Goal: Transaction & Acquisition: Purchase product/service

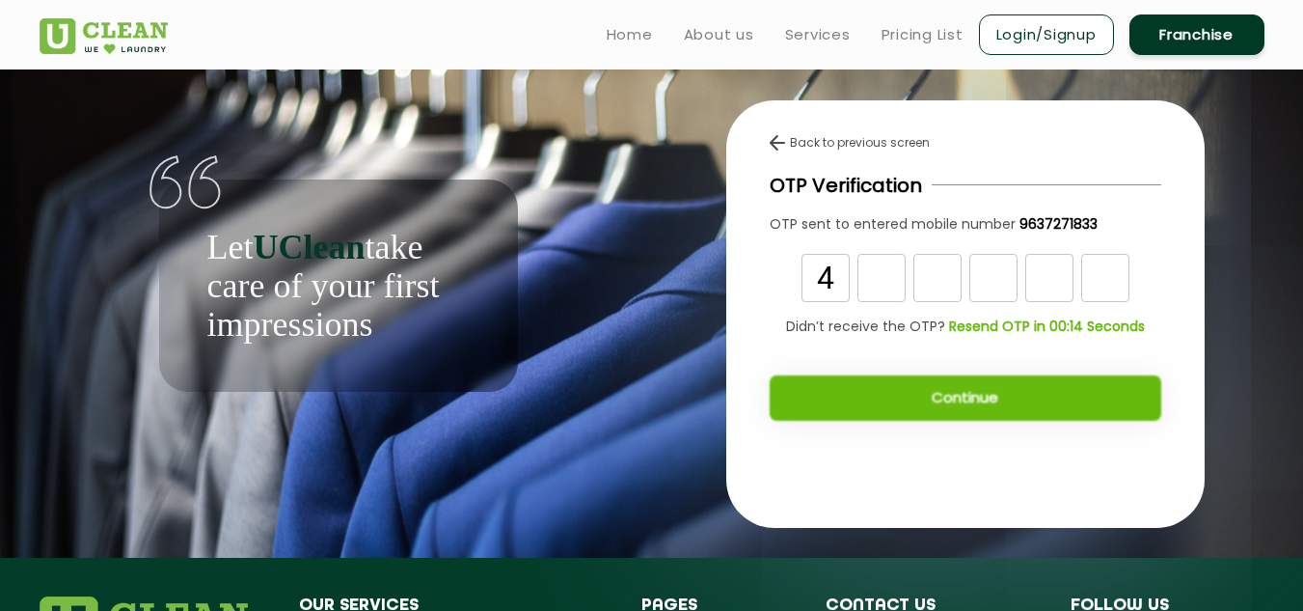
type input "4"
type input "5"
type input "4"
type input "9"
click at [1034, 280] on input "text" at bounding box center [1050, 278] width 48 height 48
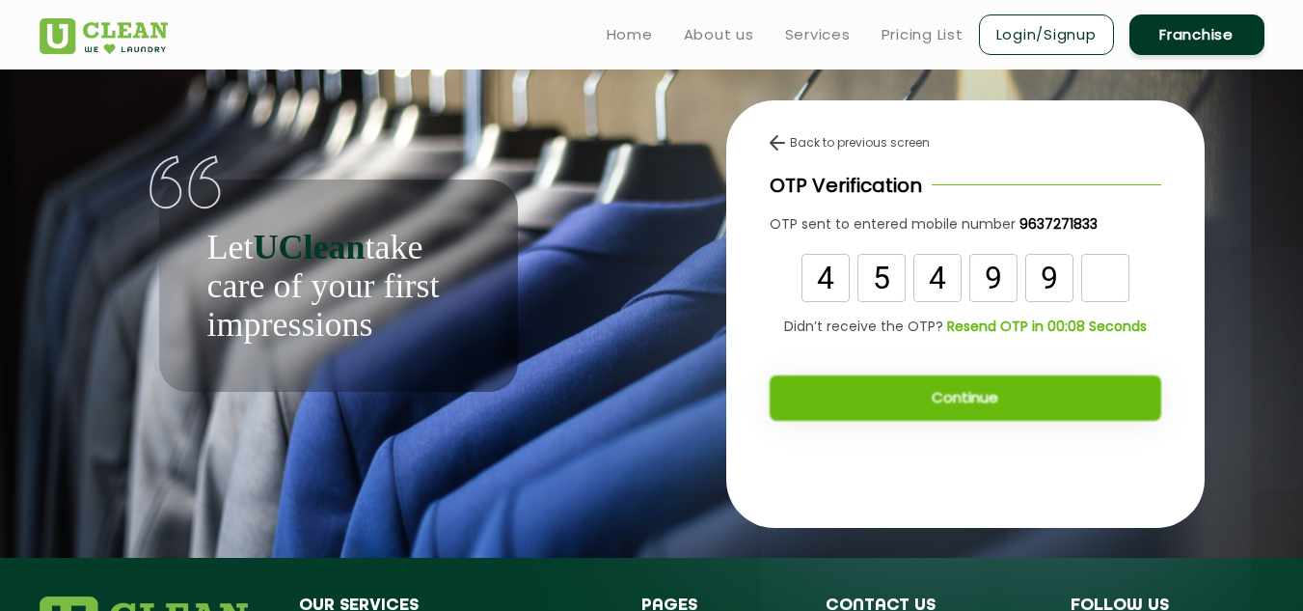
type input "9"
type input "6"
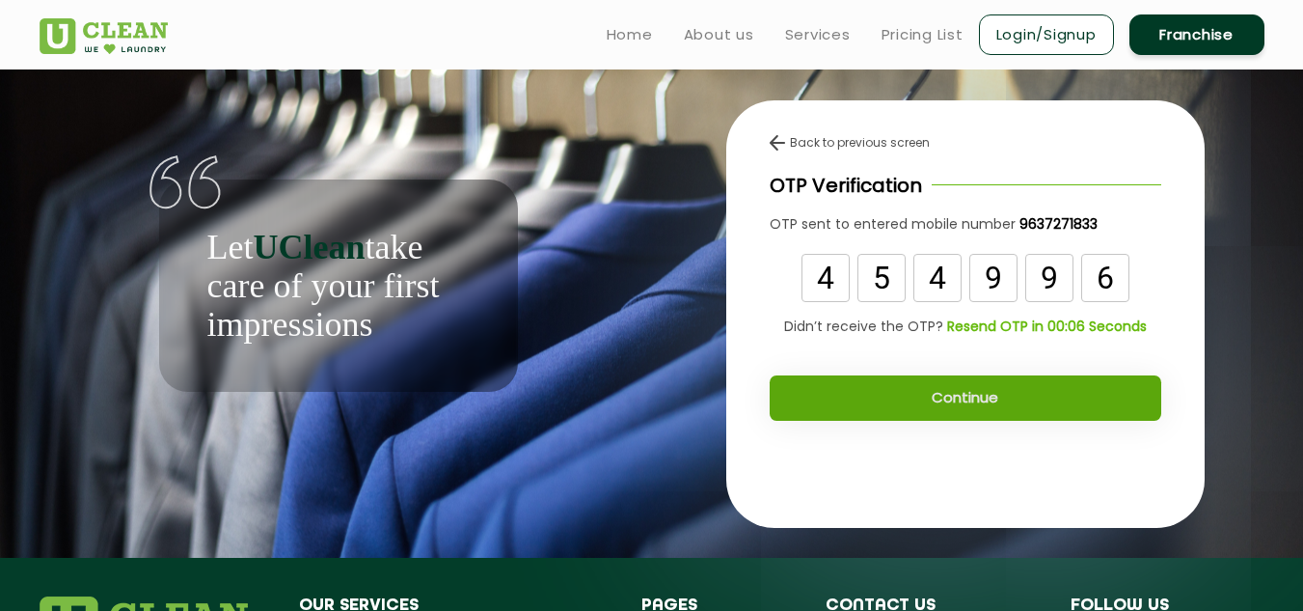
click at [981, 406] on button "Continue" at bounding box center [966, 397] width 392 height 45
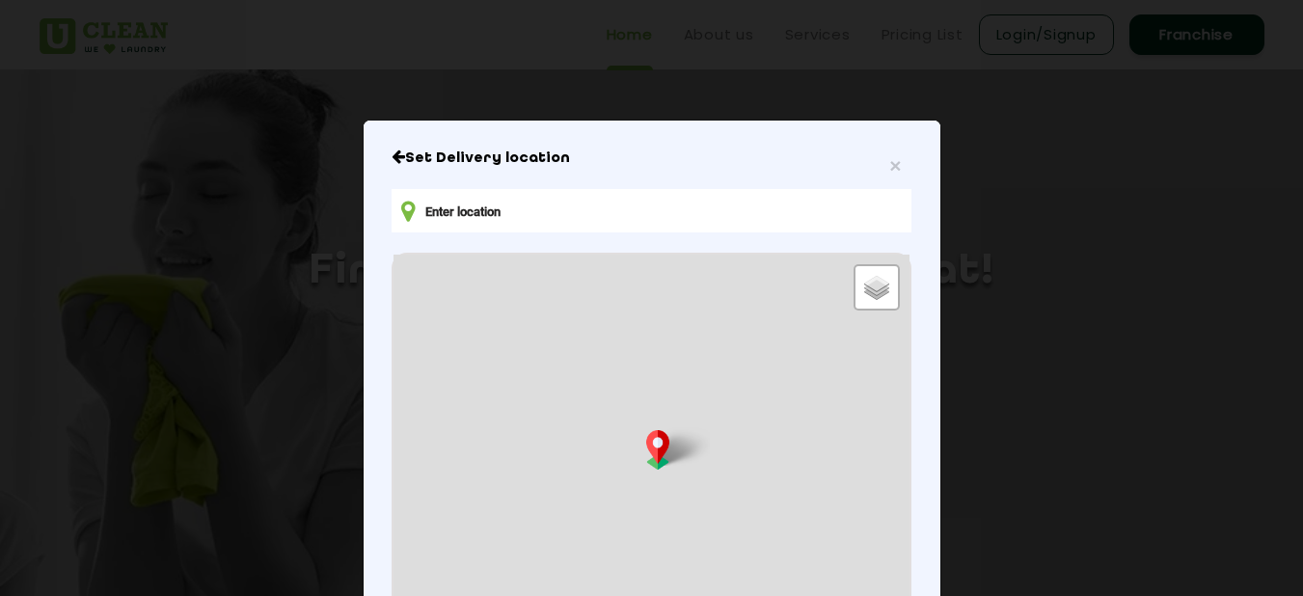
click at [392, 156] on icon "Close" at bounding box center [399, 156] width 14 height 15
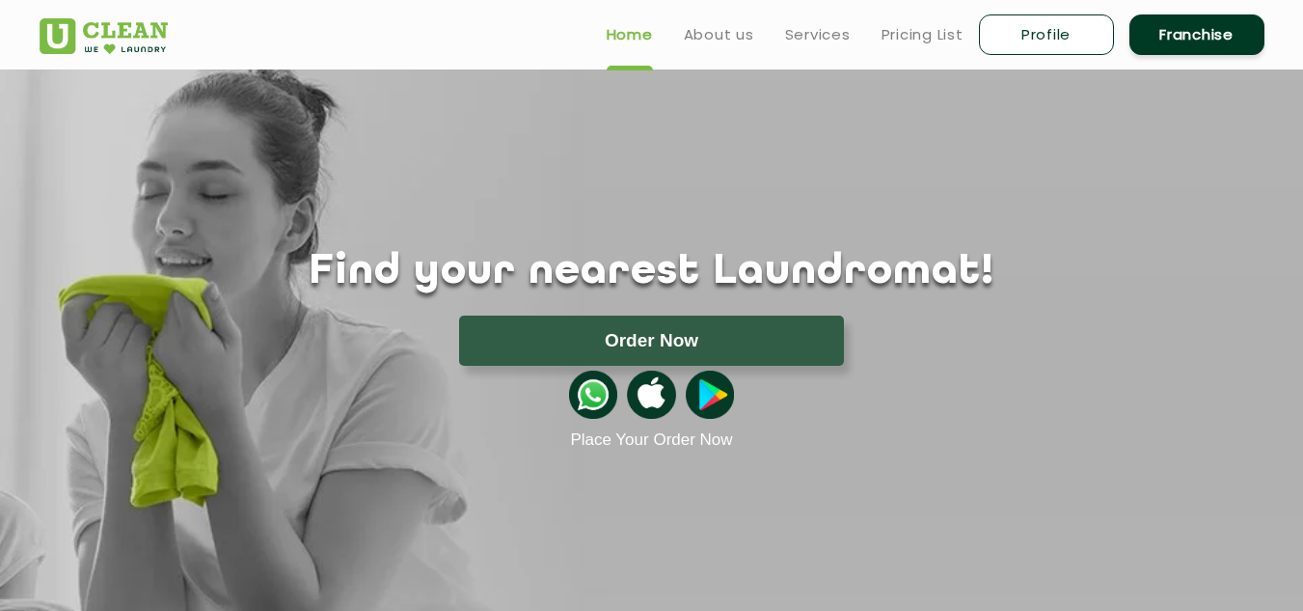
click at [1079, 40] on link "Profile" at bounding box center [1046, 34] width 135 height 41
select select
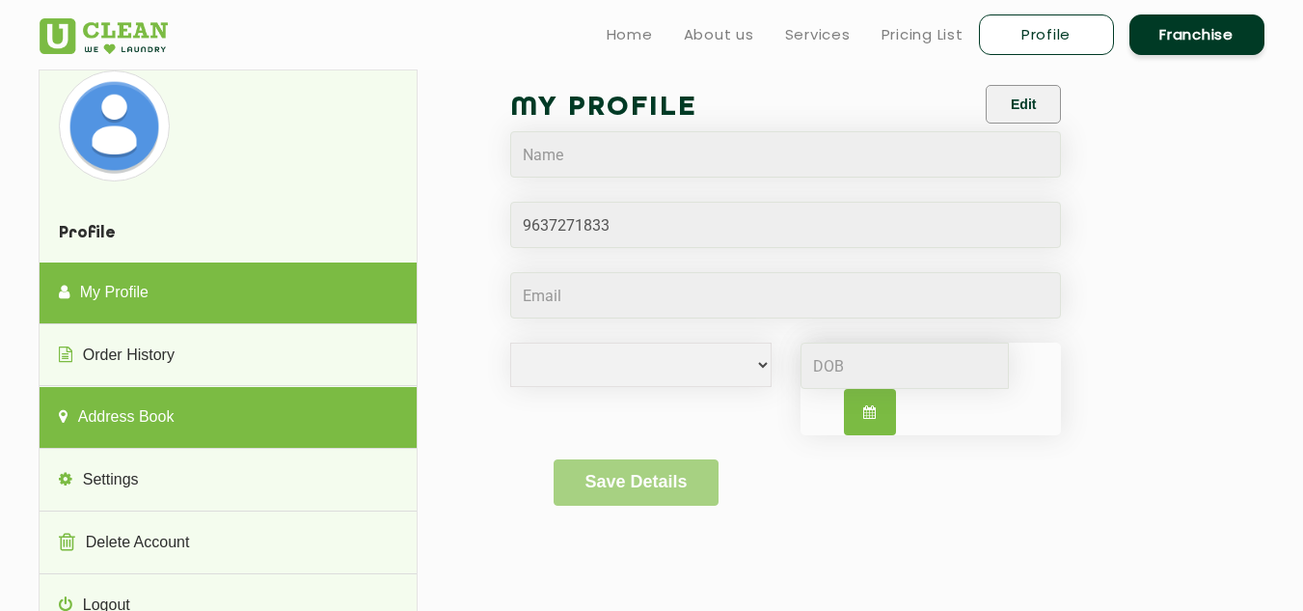
click at [128, 415] on link "Address Book" at bounding box center [228, 418] width 377 height 62
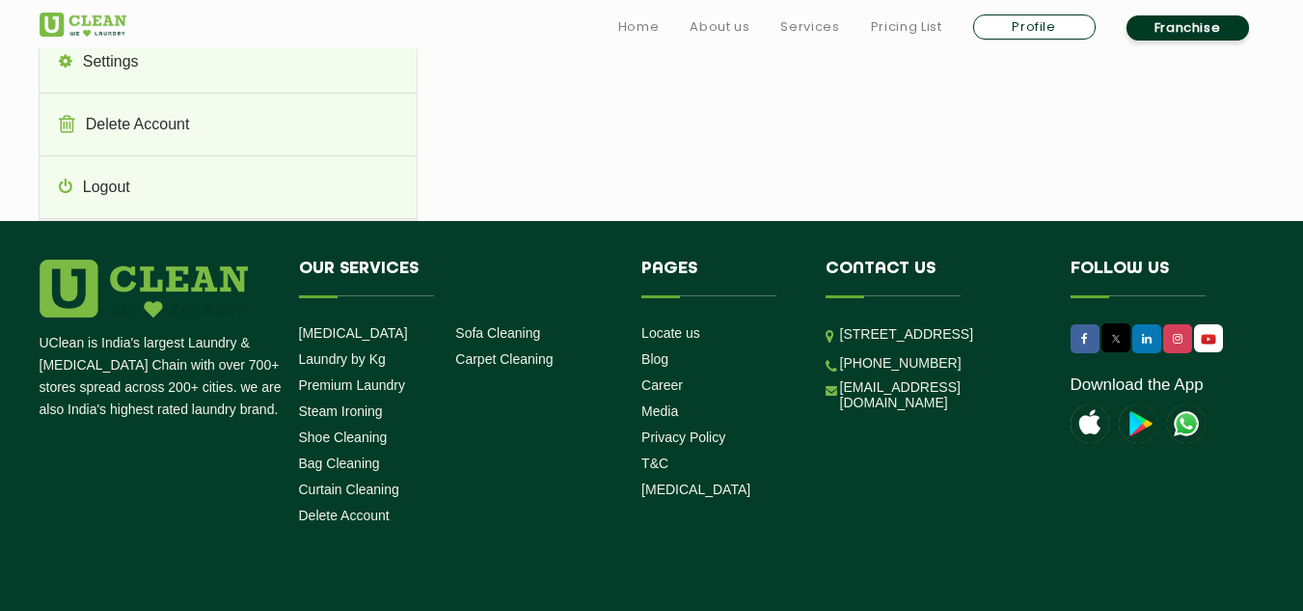
scroll to position [417, 0]
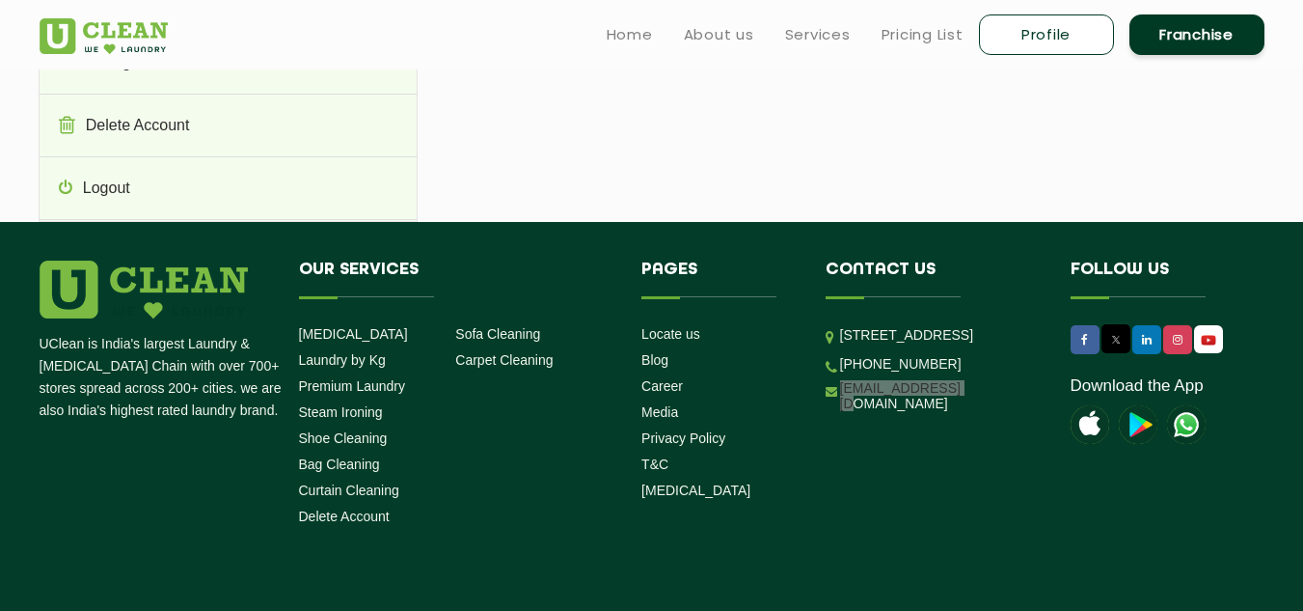
drag, startPoint x: 974, startPoint y: 450, endPoint x: 836, endPoint y: 458, distance: 139.2
click at [836, 412] on li "[EMAIL_ADDRESS][DOMAIN_NAME]" at bounding box center [934, 396] width 216 height 32
copy link "[EMAIL_ADDRESS][DOMAIN_NAME]"
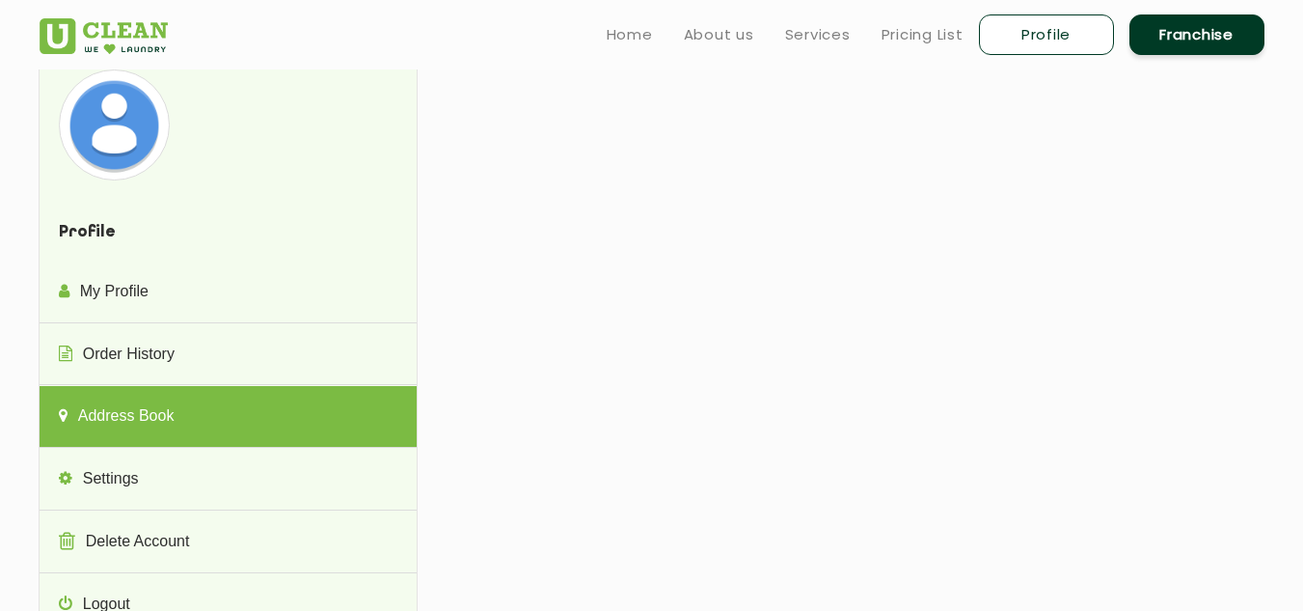
scroll to position [0, 0]
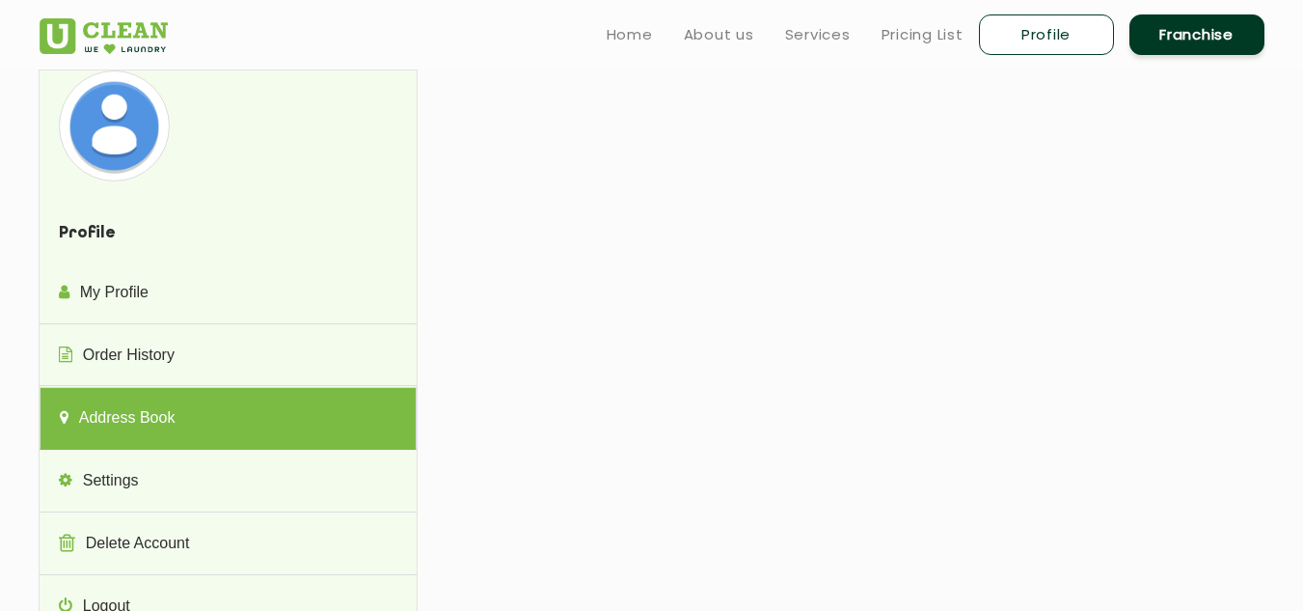
click at [198, 411] on link "Address Book" at bounding box center [228, 418] width 377 height 63
click at [115, 417] on link "Address Book" at bounding box center [228, 418] width 377 height 63
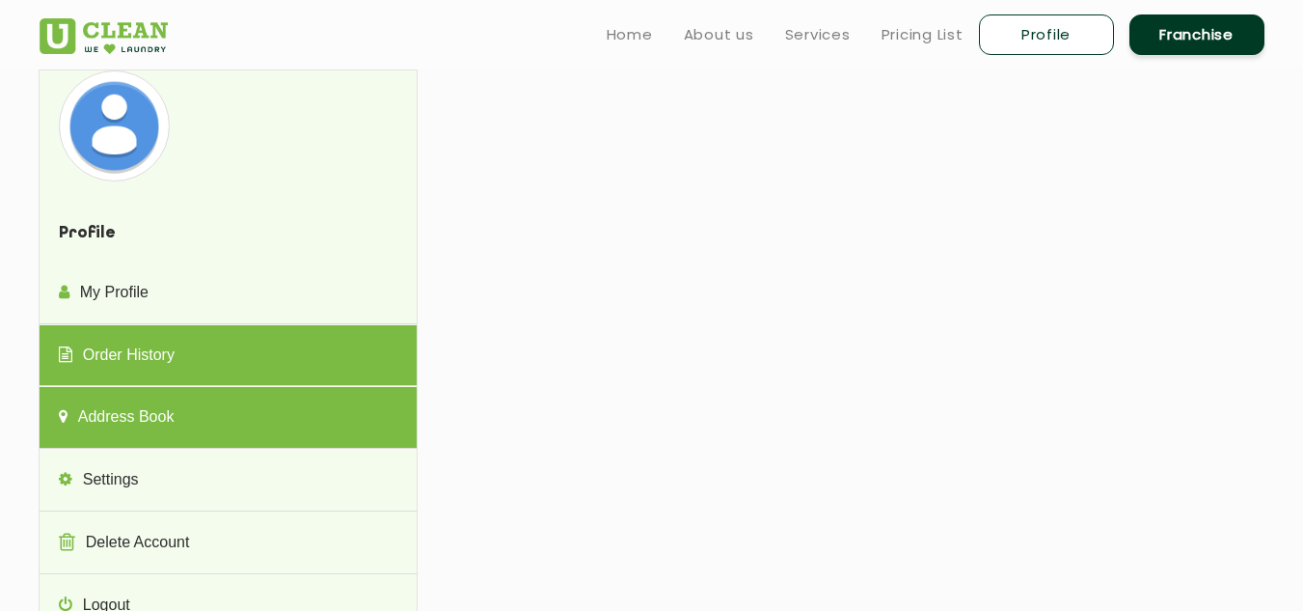
click at [136, 342] on link "Order History" at bounding box center [228, 356] width 377 height 62
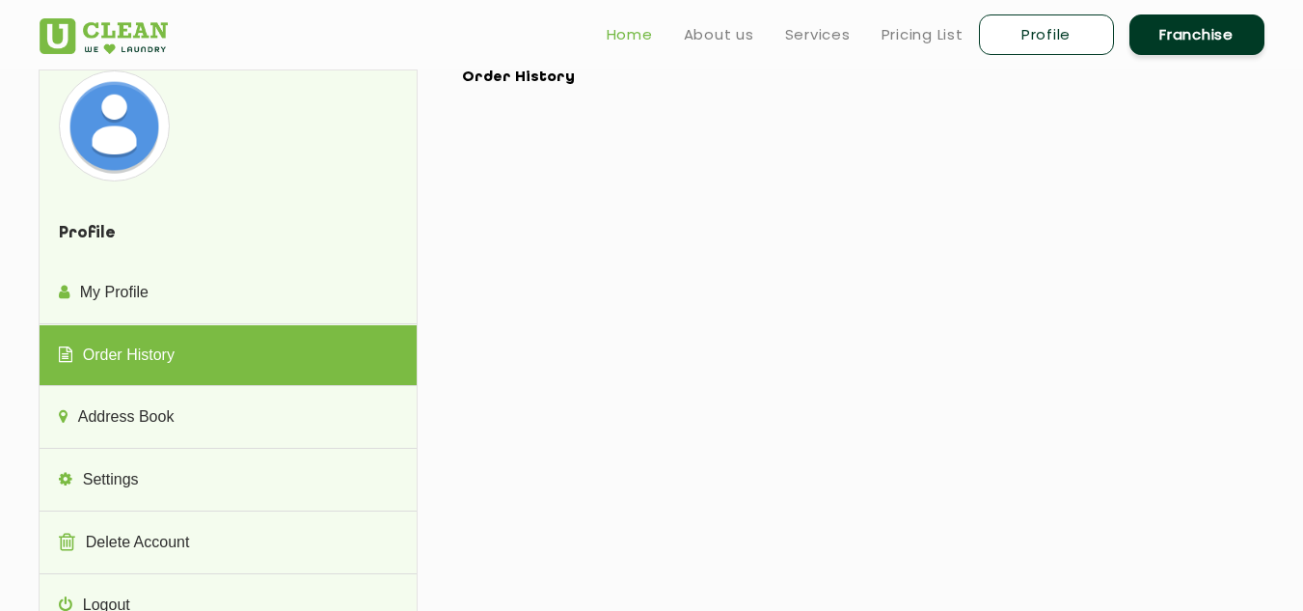
click at [649, 33] on link "Home" at bounding box center [630, 34] width 46 height 23
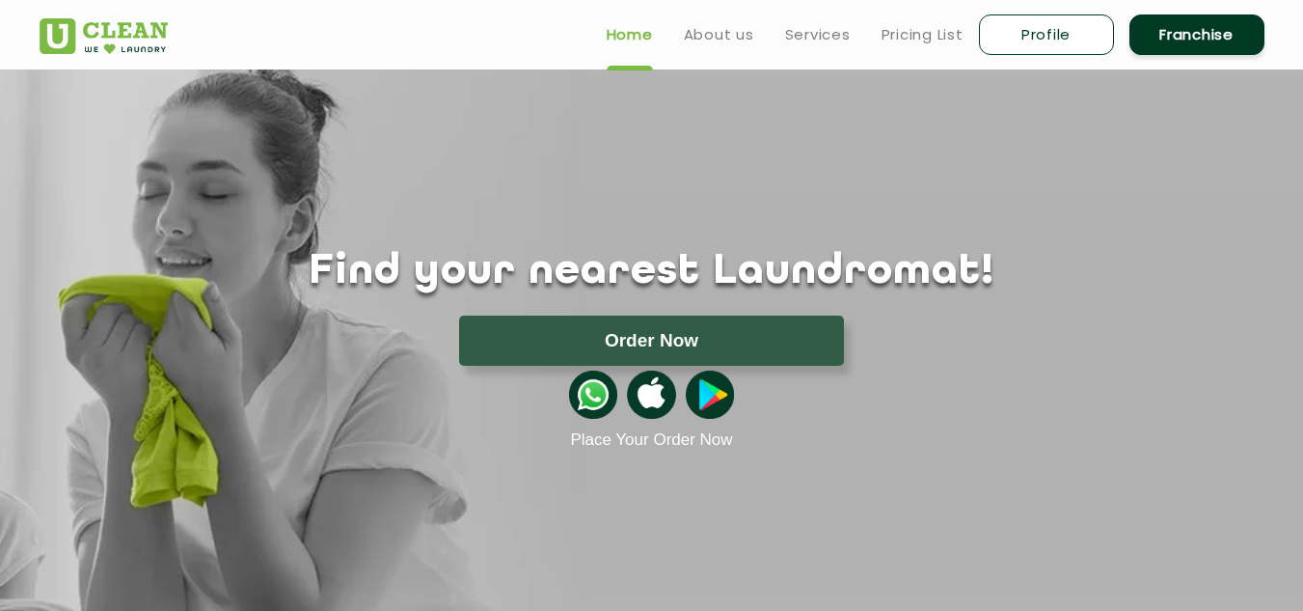
drag, startPoint x: 600, startPoint y: 339, endPoint x: 812, endPoint y: 160, distance: 277.3
click at [600, 339] on button "Order Now" at bounding box center [651, 340] width 385 height 50
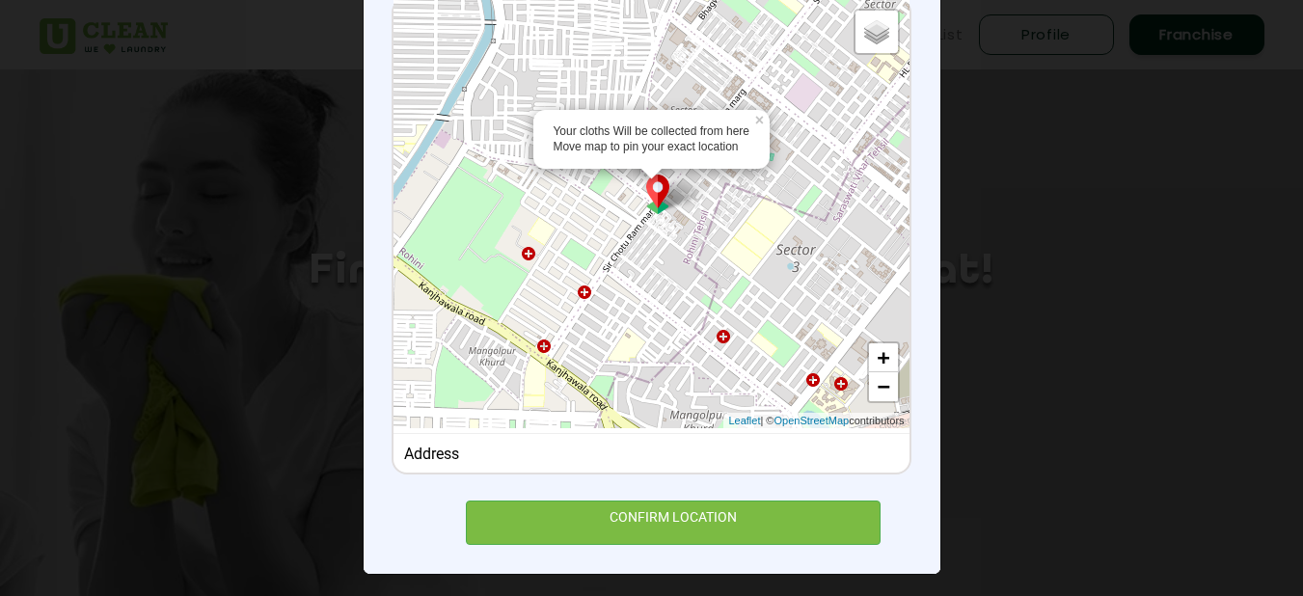
scroll to position [256, 0]
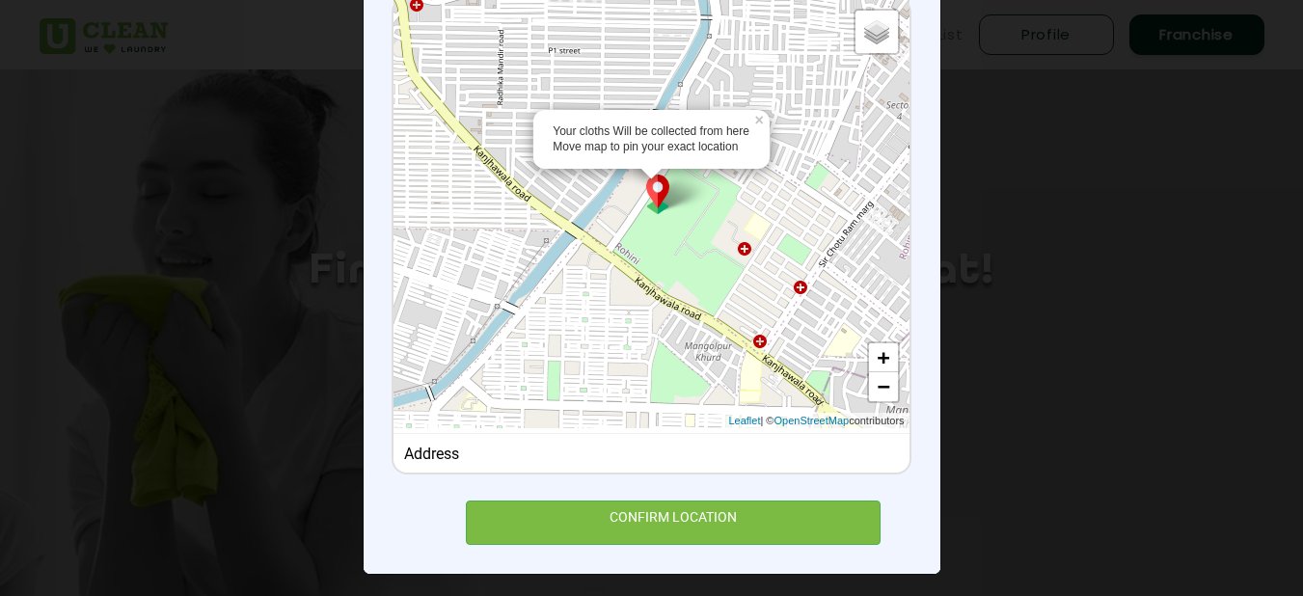
drag, startPoint x: 657, startPoint y: 178, endPoint x: 899, endPoint y: 179, distance: 242.2
click at [899, 179] on div "Your cloths Will be collected from here Move map to pin your exact location × D…" at bounding box center [651, 213] width 515 height 429
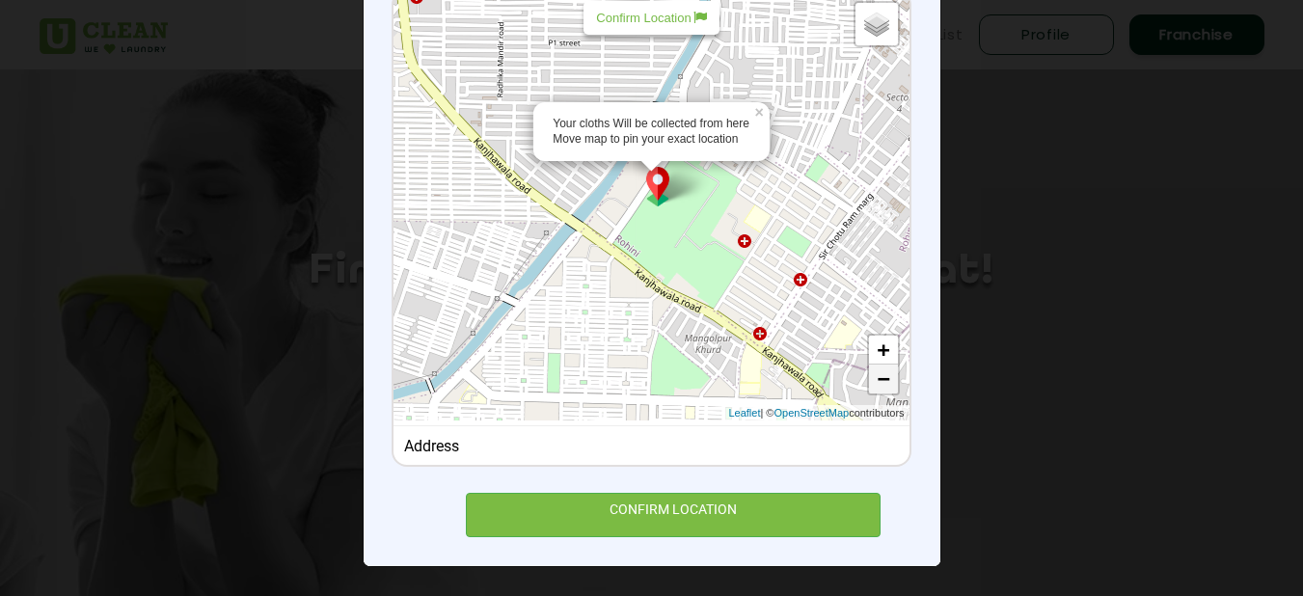
click at [880, 379] on link "−" at bounding box center [883, 379] width 29 height 29
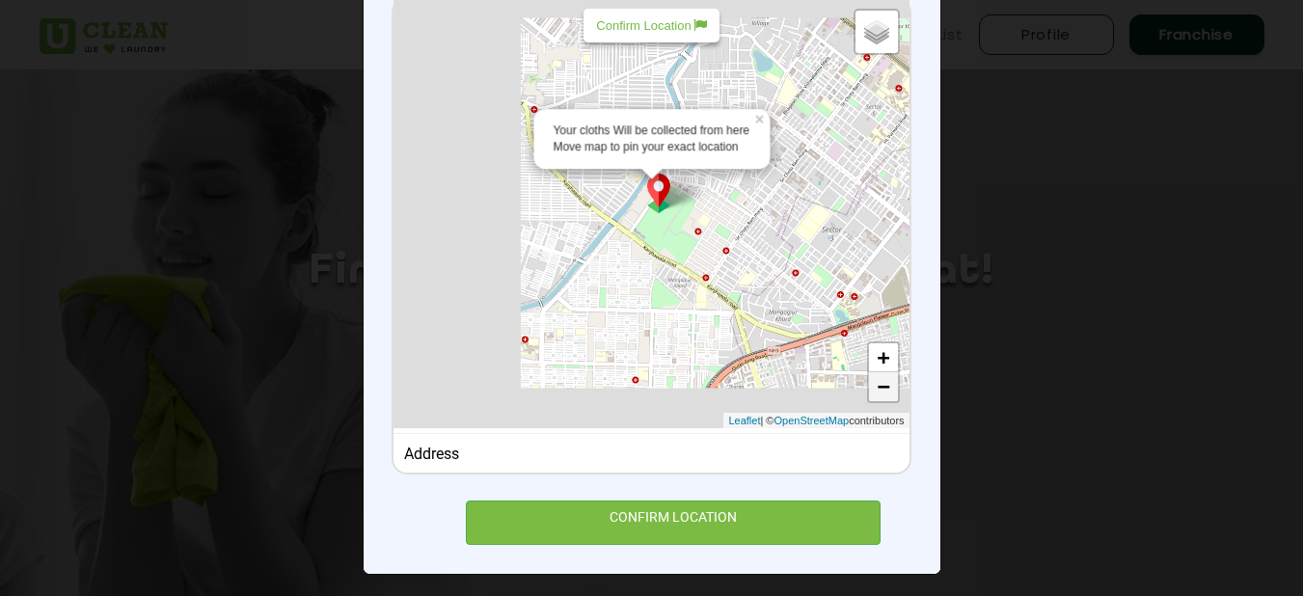
click at [880, 379] on link "−" at bounding box center [883, 386] width 29 height 29
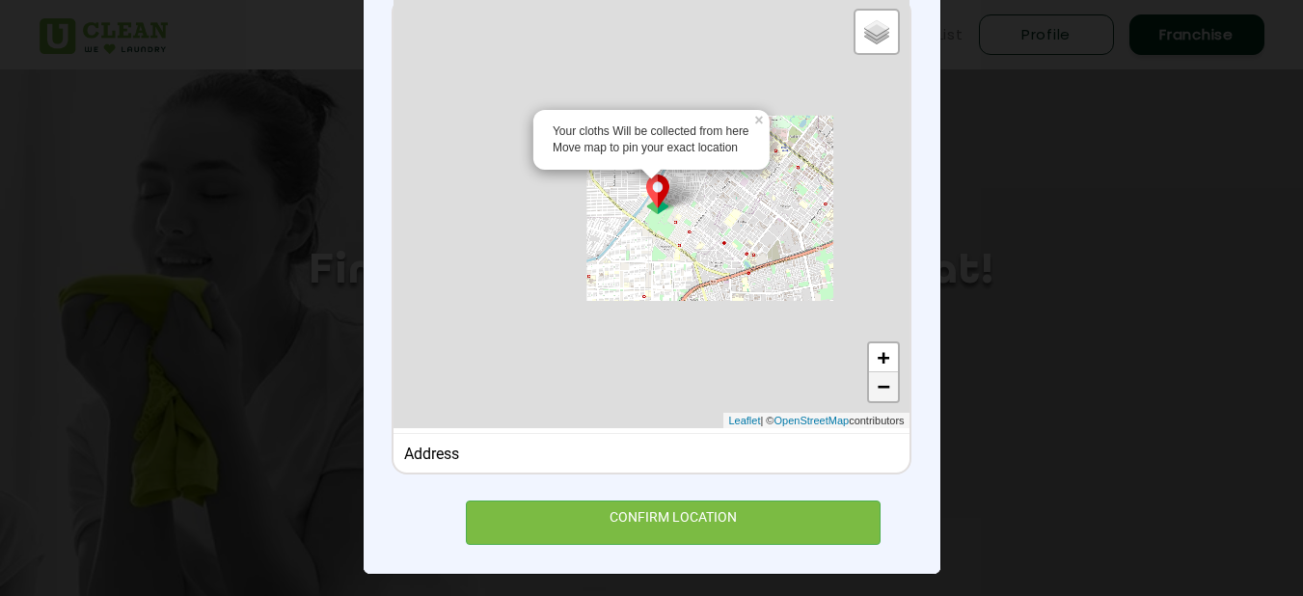
click at [880, 379] on link "−" at bounding box center [883, 386] width 29 height 29
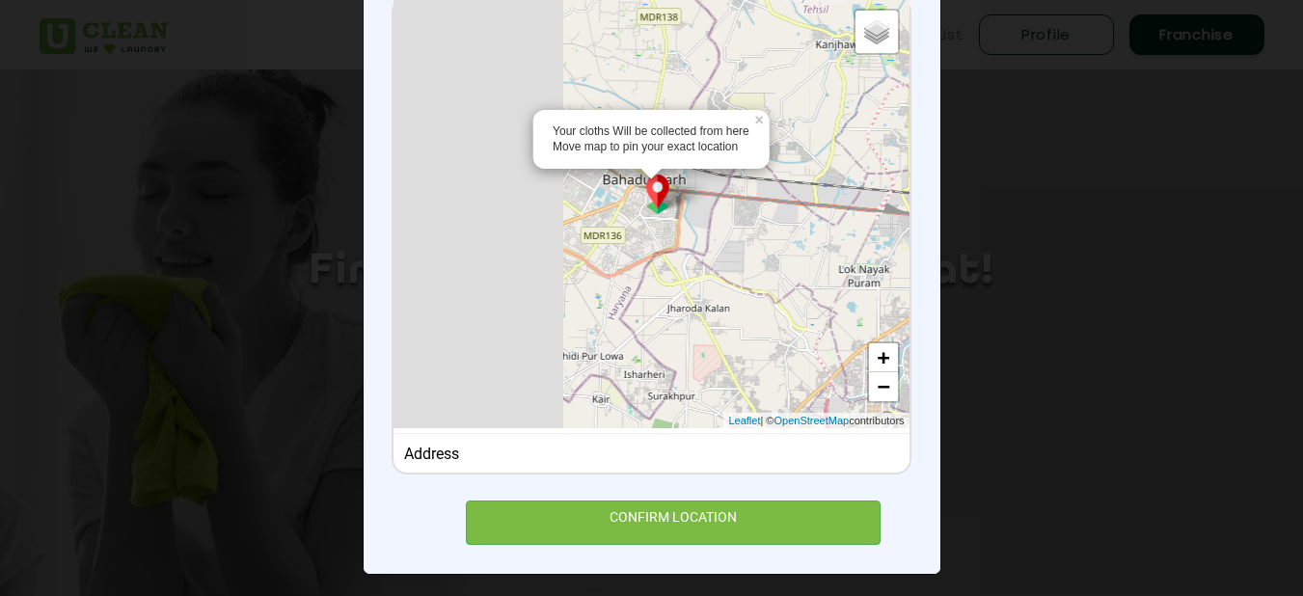
drag, startPoint x: 602, startPoint y: 277, endPoint x: 1051, endPoint y: 207, distance: 454.0
click at [1051, 207] on div "× Set Delivery location Your cloths Will be collected from here Move map to pin…" at bounding box center [651, 298] width 1303 height 596
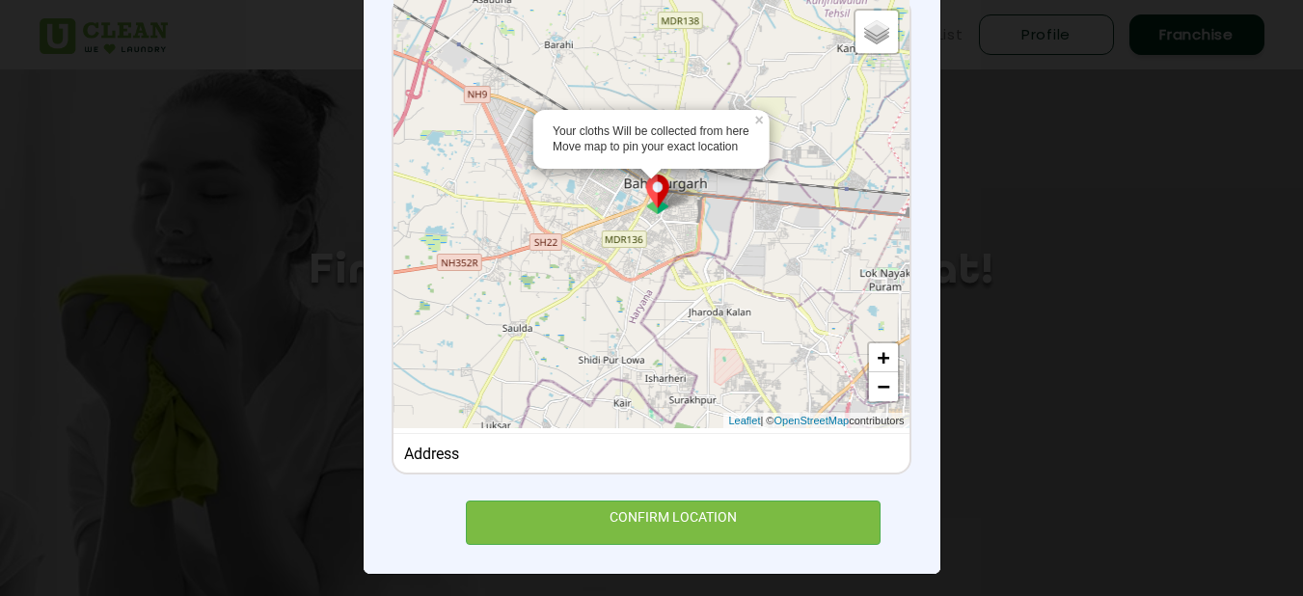
drag, startPoint x: 649, startPoint y: 283, endPoint x: 676, endPoint y: 289, distance: 27.8
click at [676, 289] on div "Your cloths Will be collected from here Move map to pin your exact location × D…" at bounding box center [651, 213] width 515 height 429
click at [881, 364] on link "+" at bounding box center [883, 357] width 29 height 29
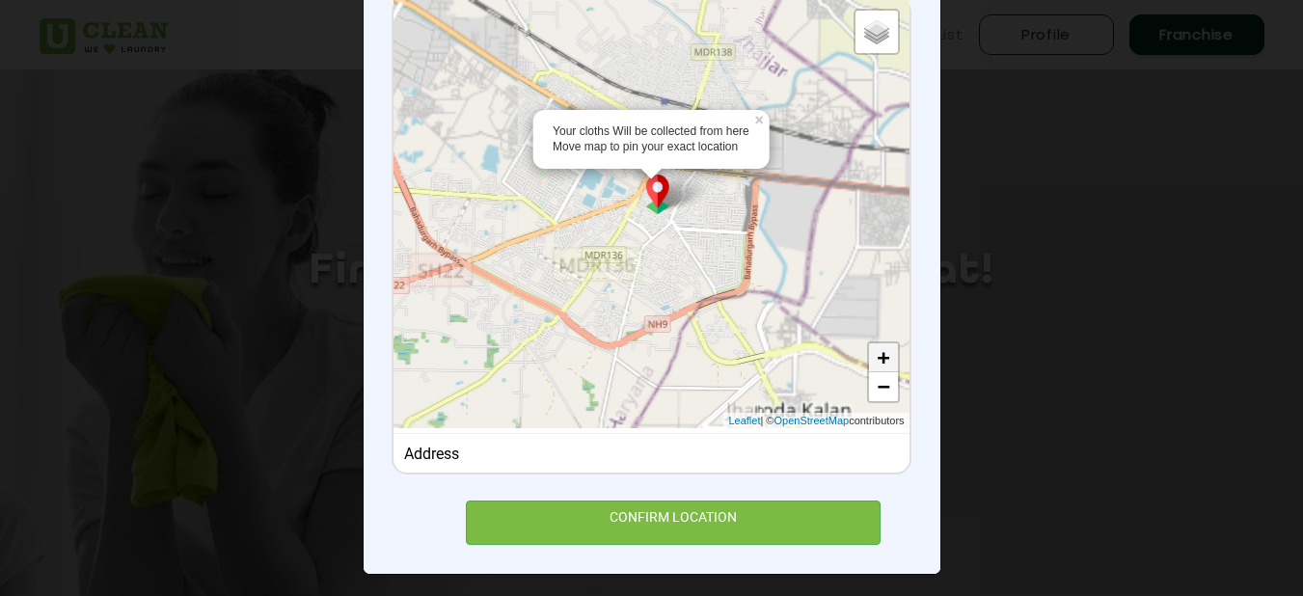
click at [881, 364] on link "+" at bounding box center [883, 357] width 29 height 29
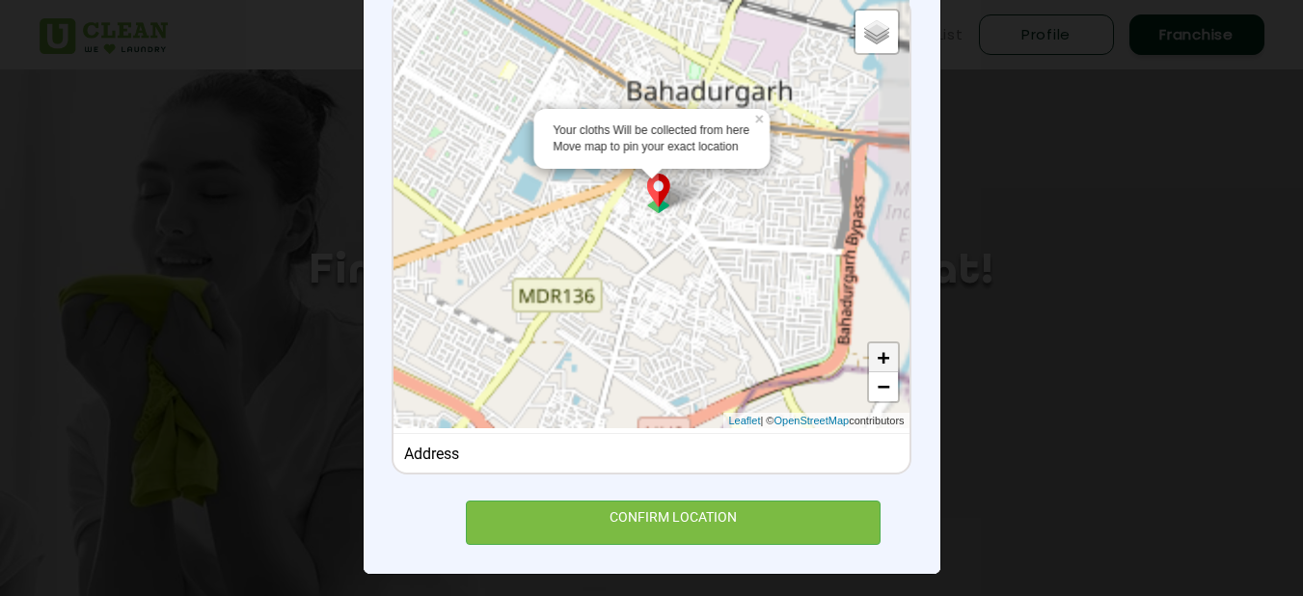
click at [881, 364] on link "+" at bounding box center [883, 357] width 29 height 29
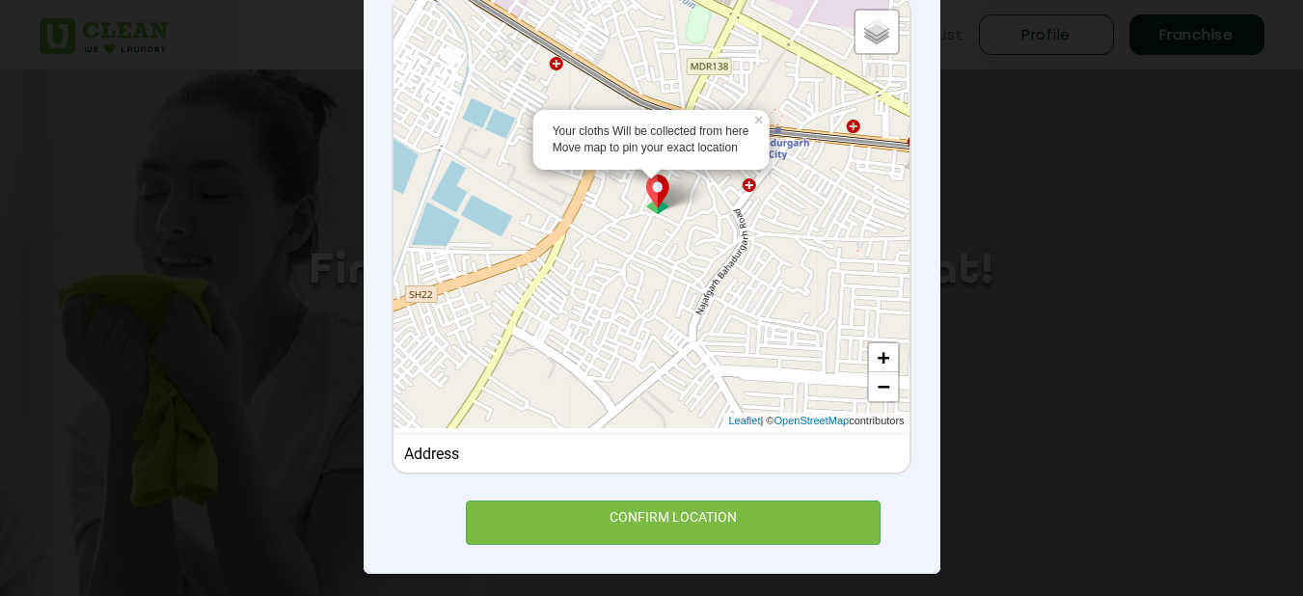
drag, startPoint x: 713, startPoint y: 268, endPoint x: 669, endPoint y: 374, distance: 115.0
click at [669, 374] on div "Your cloths Will be collected from here Move map to pin your exact location × D…" at bounding box center [651, 213] width 515 height 429
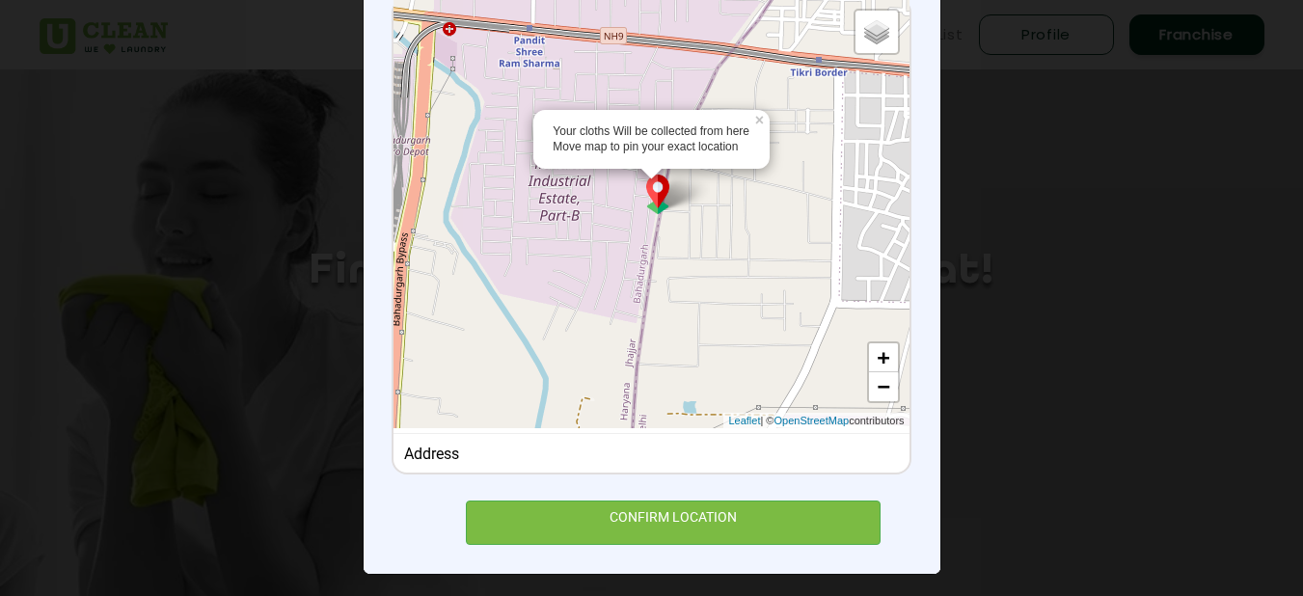
drag, startPoint x: 716, startPoint y: 338, endPoint x: 102, endPoint y: 192, distance: 630.7
click at [102, 192] on div "× Set Delivery location Your cloths Will be collected from here Move map to pin…" at bounding box center [651, 298] width 1303 height 596
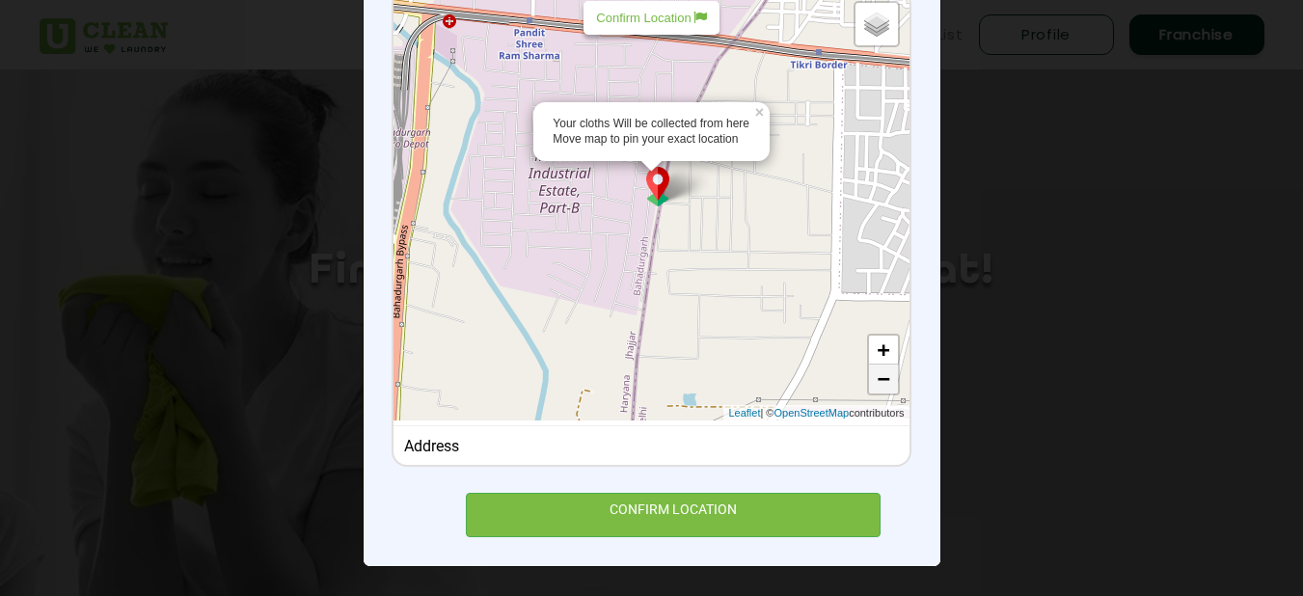
click at [878, 380] on link "−" at bounding box center [883, 379] width 29 height 29
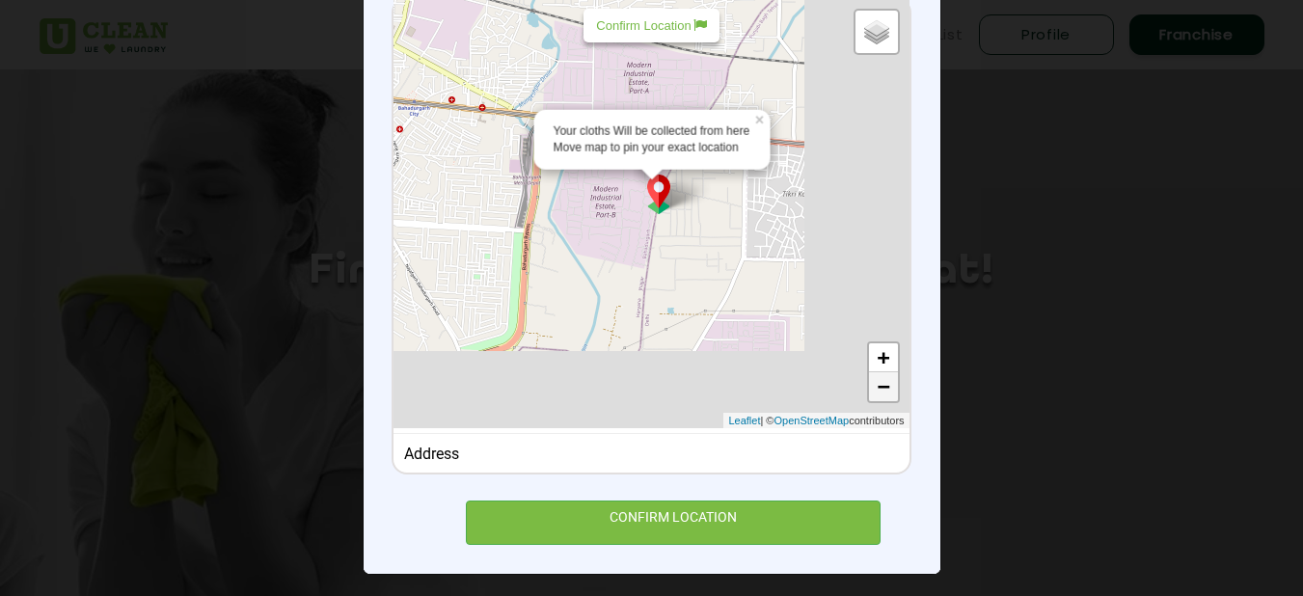
click at [878, 380] on link "−" at bounding box center [883, 386] width 29 height 29
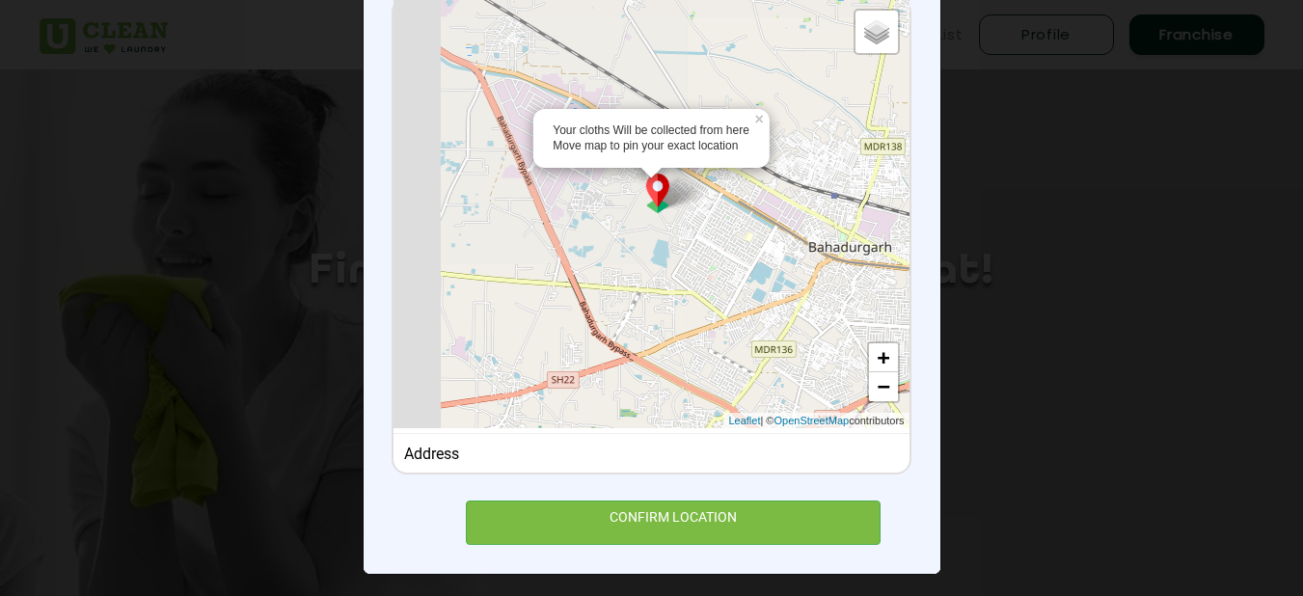
drag, startPoint x: 477, startPoint y: 233, endPoint x: 811, endPoint y: 339, distance: 351.2
click at [811, 339] on div "Your cloths Will be collected from here Move map to pin your exact location × D…" at bounding box center [651, 213] width 515 height 429
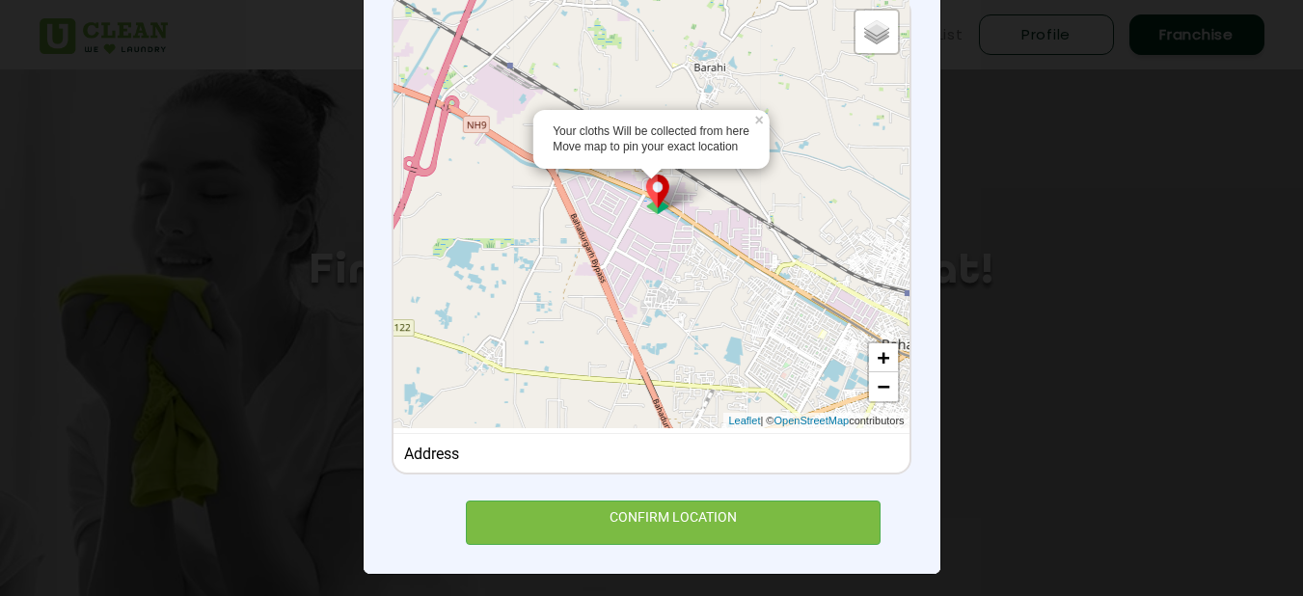
drag, startPoint x: 608, startPoint y: 240, endPoint x: 674, endPoint y: 332, distance: 113.3
click at [674, 332] on div "Your cloths Will be collected from here Move map to pin your exact location × D…" at bounding box center [651, 213] width 515 height 429
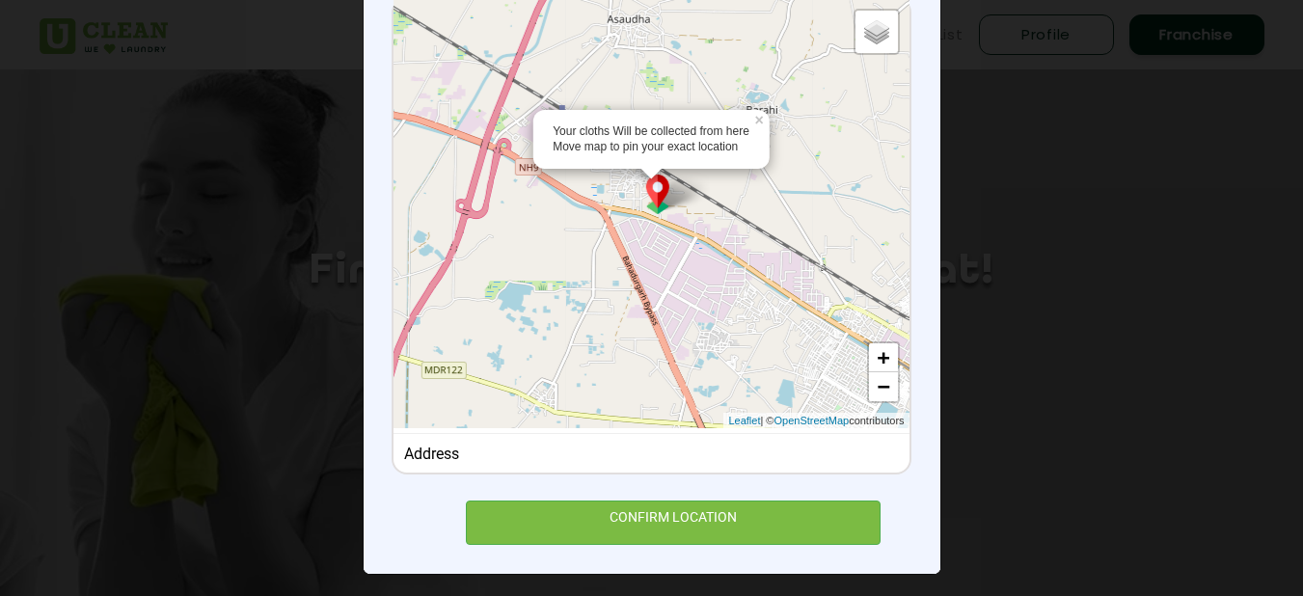
drag, startPoint x: 645, startPoint y: 284, endPoint x: 671, endPoint y: 311, distance: 37.5
click at [671, 311] on div "Your cloths Will be collected from here Move map to pin your exact location × D…" at bounding box center [651, 213] width 515 height 429
click at [881, 359] on link "+" at bounding box center [883, 357] width 29 height 29
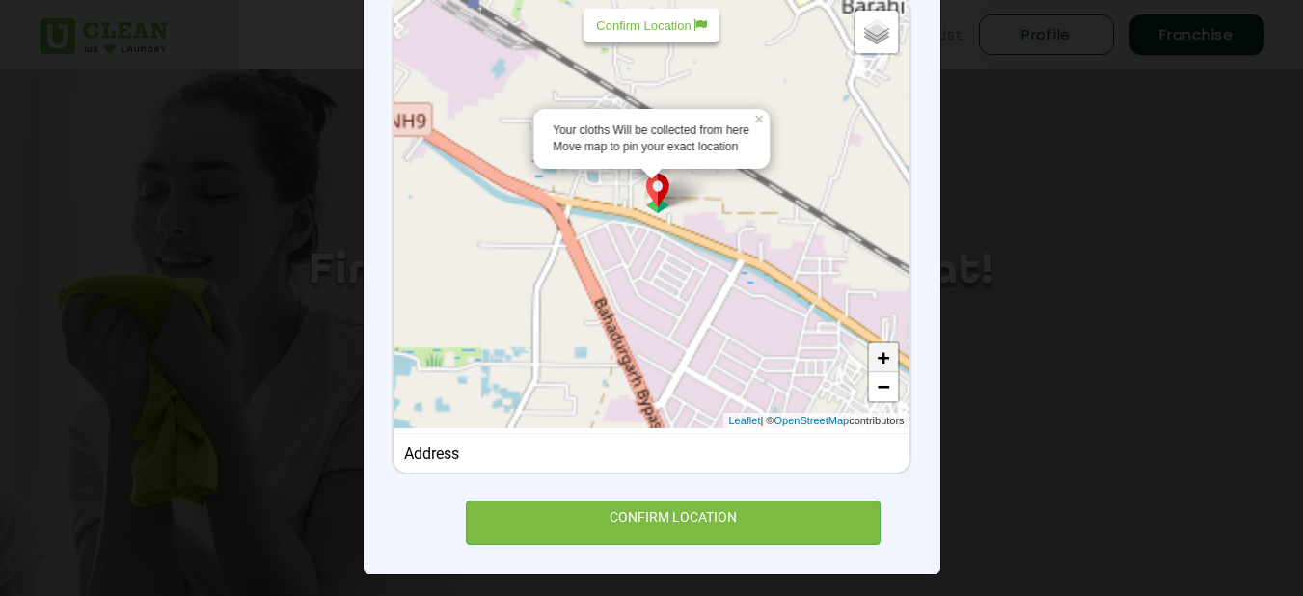
click at [881, 359] on link "+" at bounding box center [883, 357] width 29 height 29
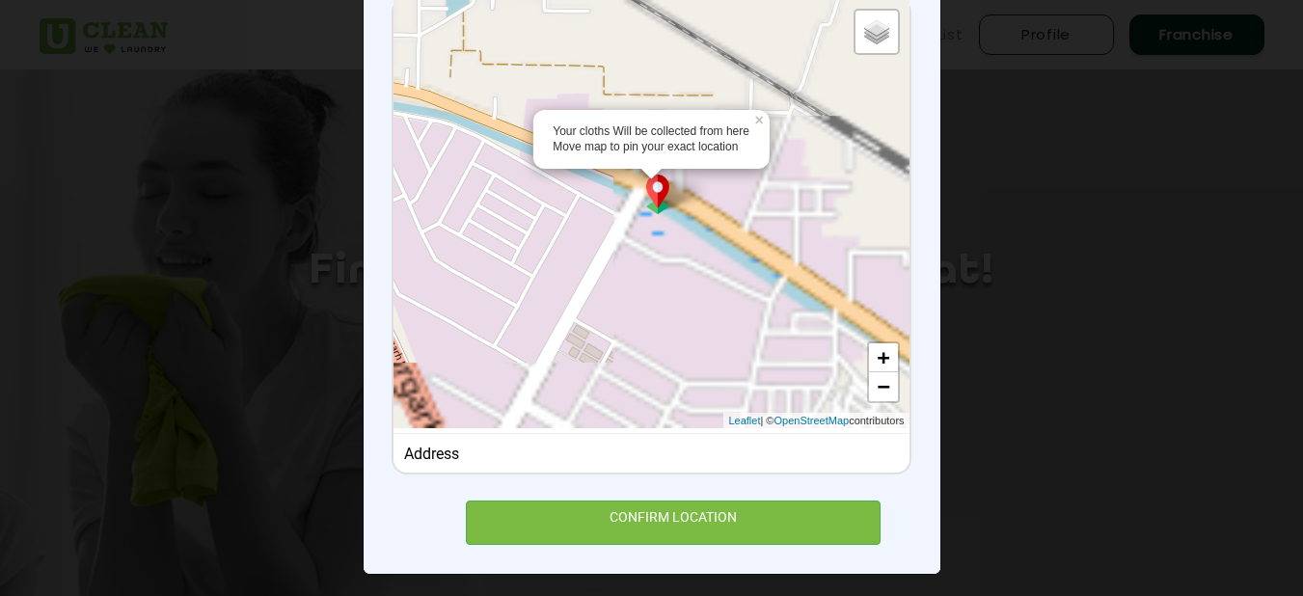
drag, startPoint x: 736, startPoint y: 346, endPoint x: 537, endPoint y: 223, distance: 234.0
click at [537, 223] on div "Your cloths Will be collected from here Move map to pin your exact location × D…" at bounding box center [651, 213] width 515 height 429
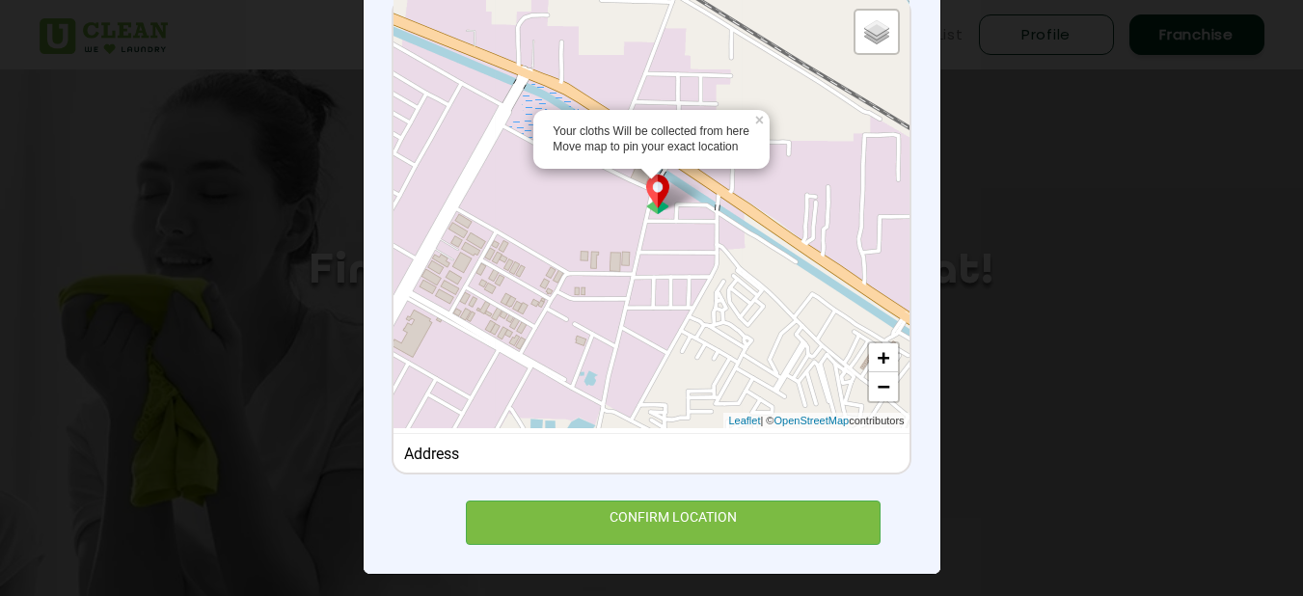
drag, startPoint x: 666, startPoint y: 320, endPoint x: 549, endPoint y: 216, distance: 156.5
click at [549, 216] on div "Your cloths Will be collected from here Move map to pin your exact location × D…" at bounding box center [651, 213] width 515 height 429
click at [875, 341] on div "Your cloths Will be collected from here Move map to pin your exact location × D…" at bounding box center [651, 213] width 515 height 429
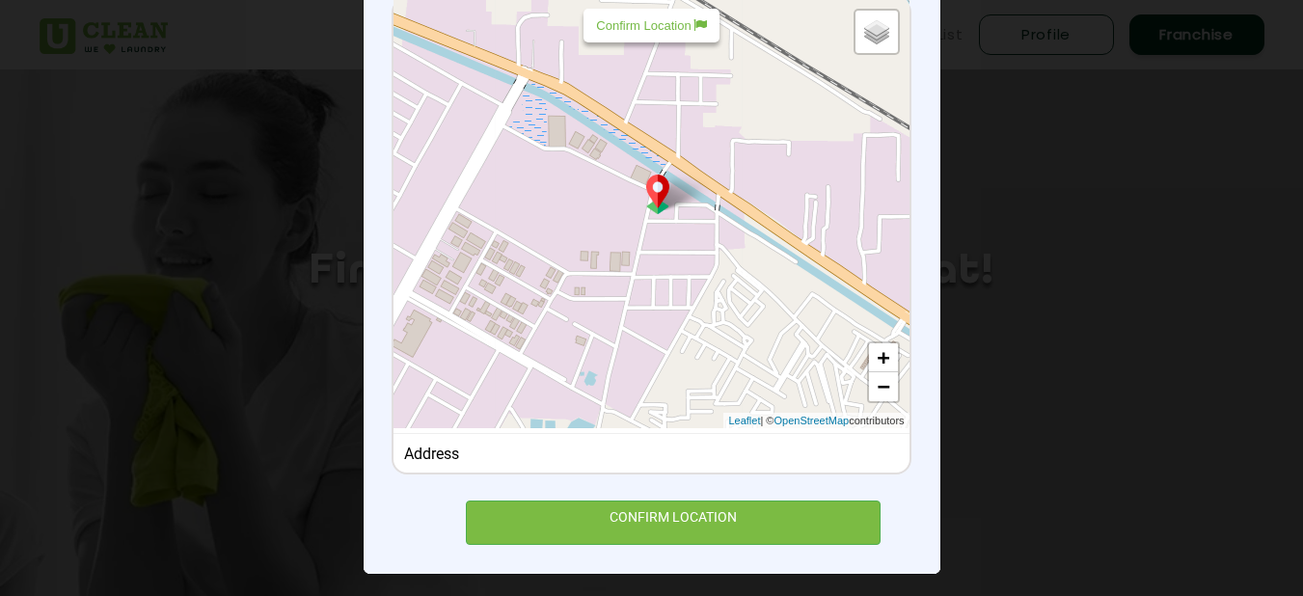
click at [875, 341] on div "Default Satellite + − Leaflet | © OpenStreetMap contributors" at bounding box center [651, 213] width 515 height 429
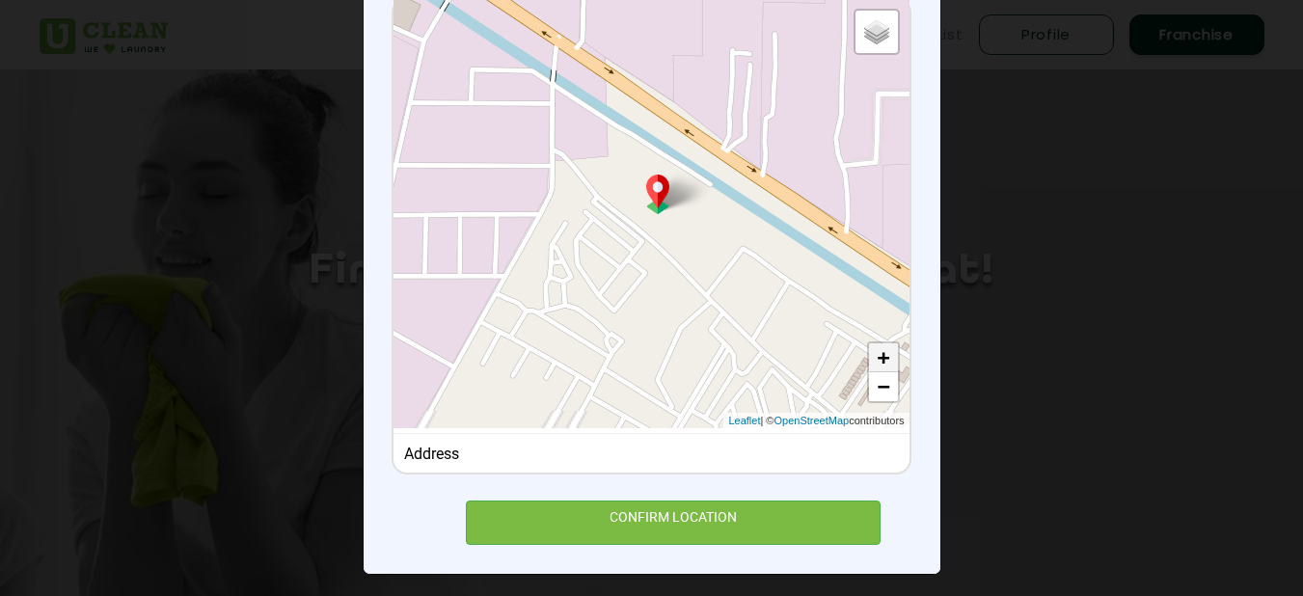
click at [871, 350] on link "+" at bounding box center [883, 357] width 29 height 29
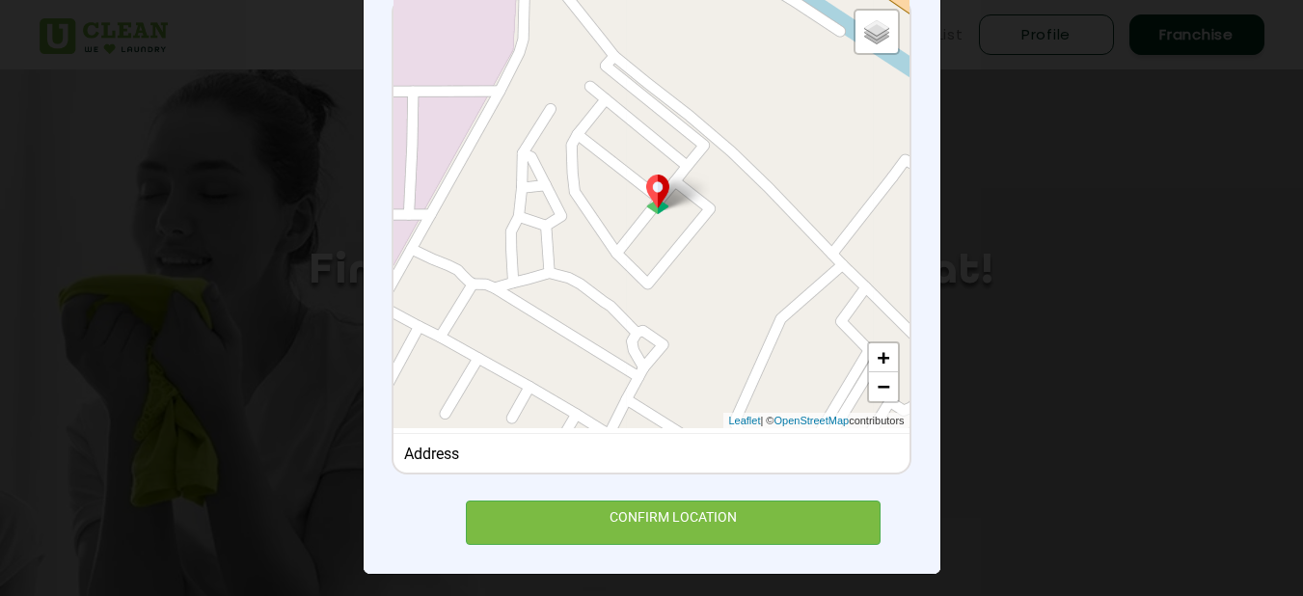
drag, startPoint x: 606, startPoint y: 335, endPoint x: 671, endPoint y: 204, distance: 146.7
click at [671, 204] on div "Default Satellite + − Leaflet | © OpenStreetMap contributors" at bounding box center [651, 213] width 515 height 429
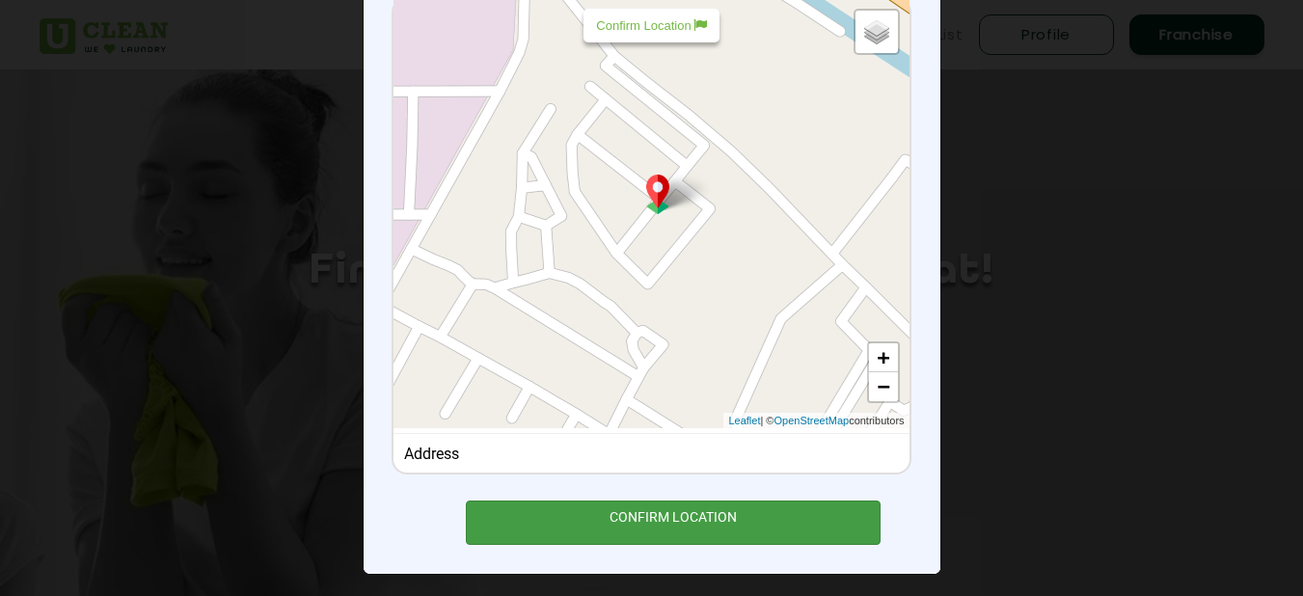
click at [672, 525] on div "CONFIRM LOCATION" at bounding box center [674, 522] width 416 height 43
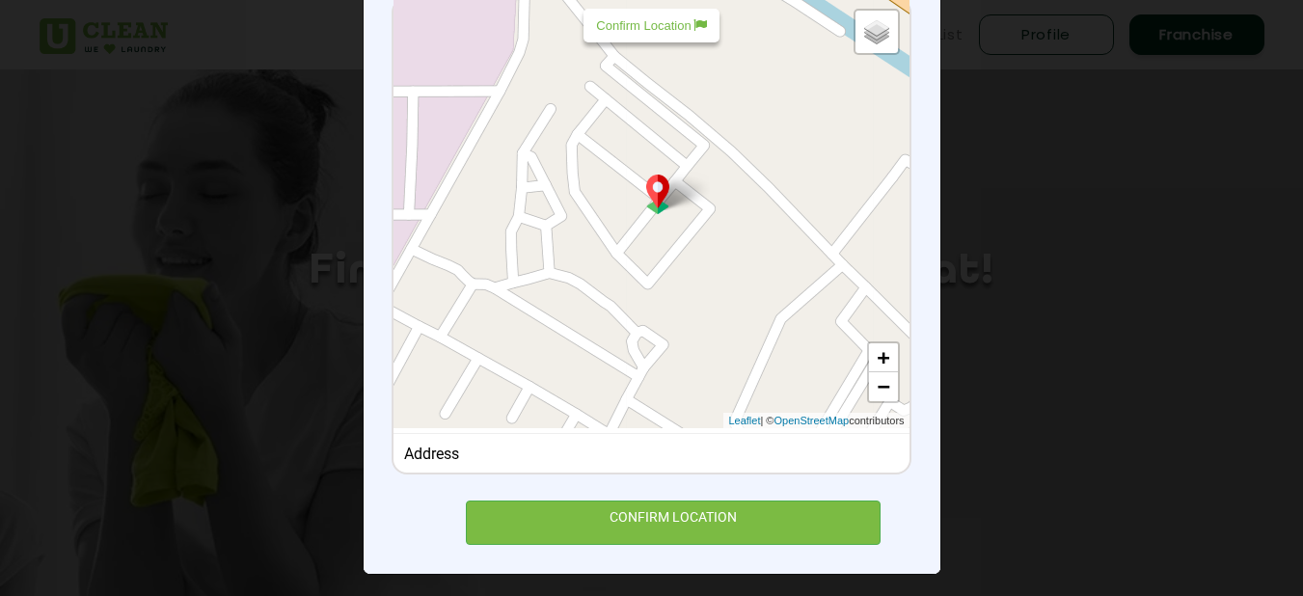
click at [530, 456] on div "Address" at bounding box center [651, 454] width 495 height 18
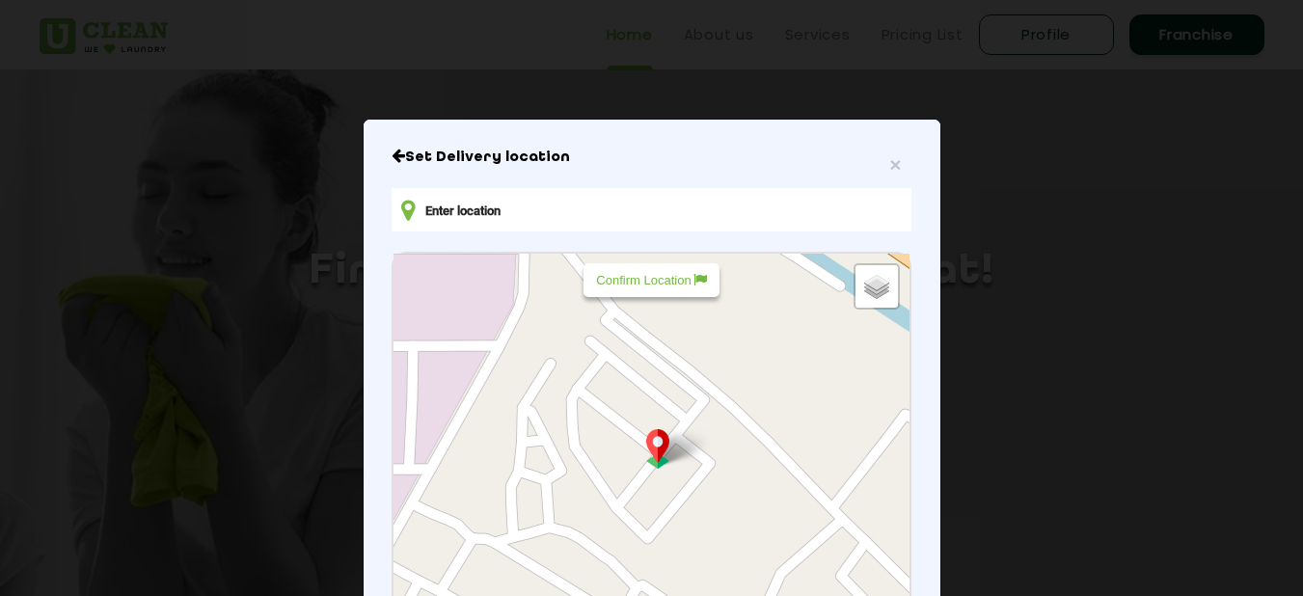
scroll to position [0, 0]
click at [662, 282] on p "Confirm Location" at bounding box center [651, 281] width 110 height 14
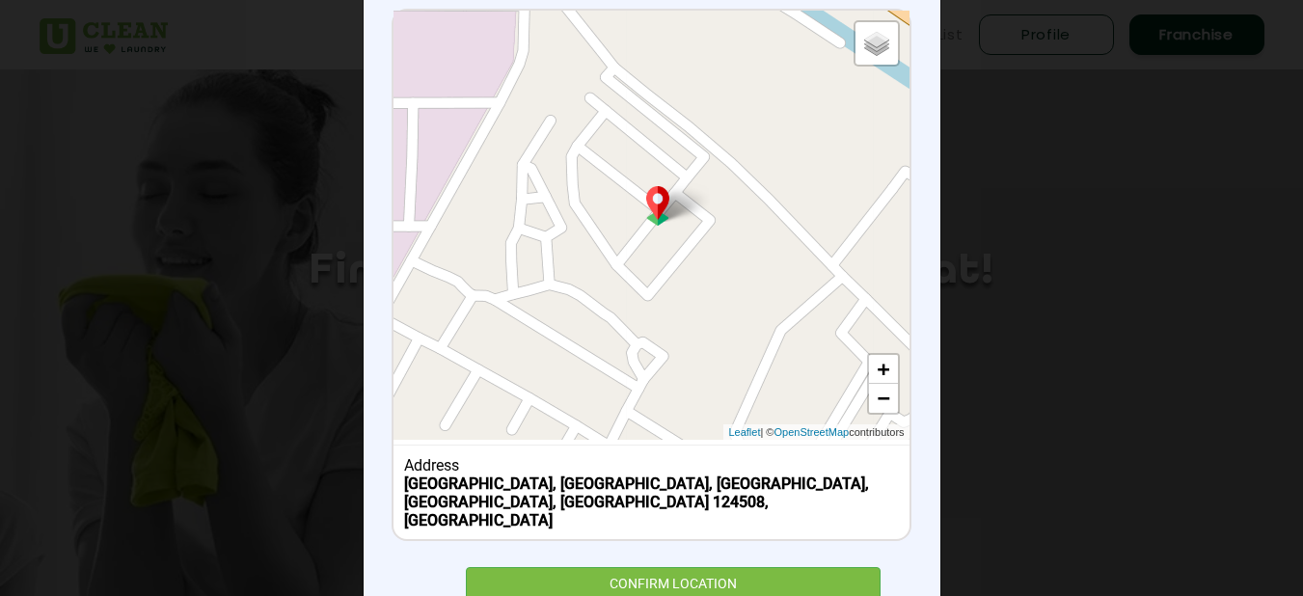
scroll to position [283, 0]
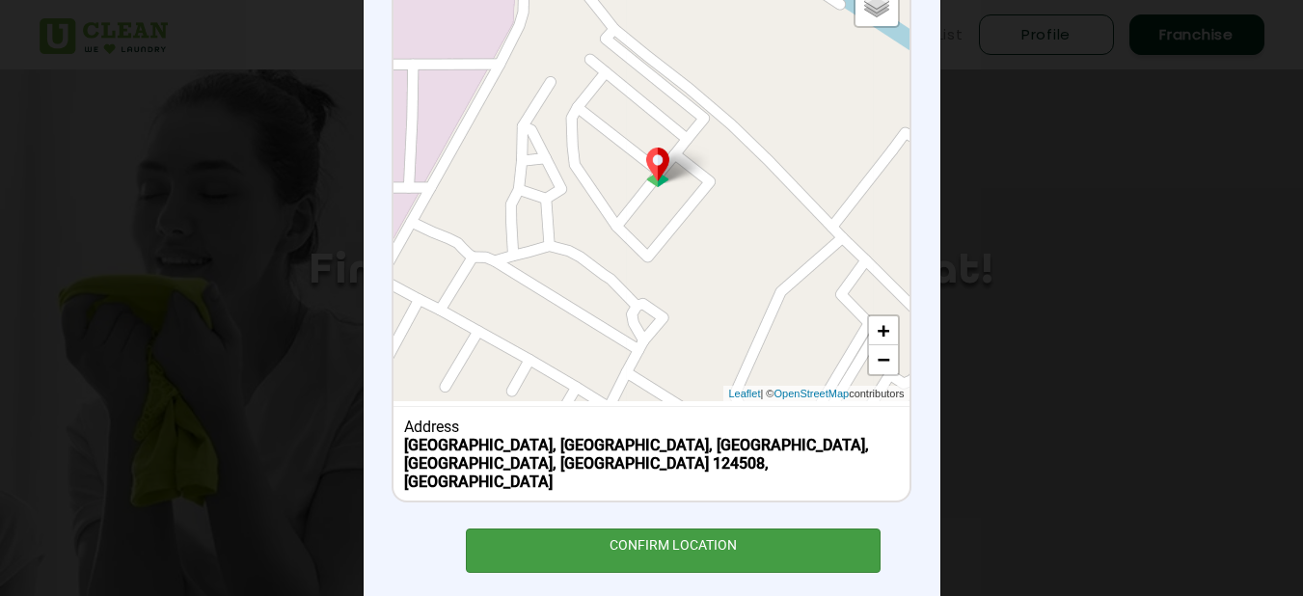
click at [665, 529] on div "CONFIRM LOCATION" at bounding box center [674, 550] width 416 height 43
click at [673, 529] on div "CONFIRM LOCATION" at bounding box center [674, 550] width 416 height 43
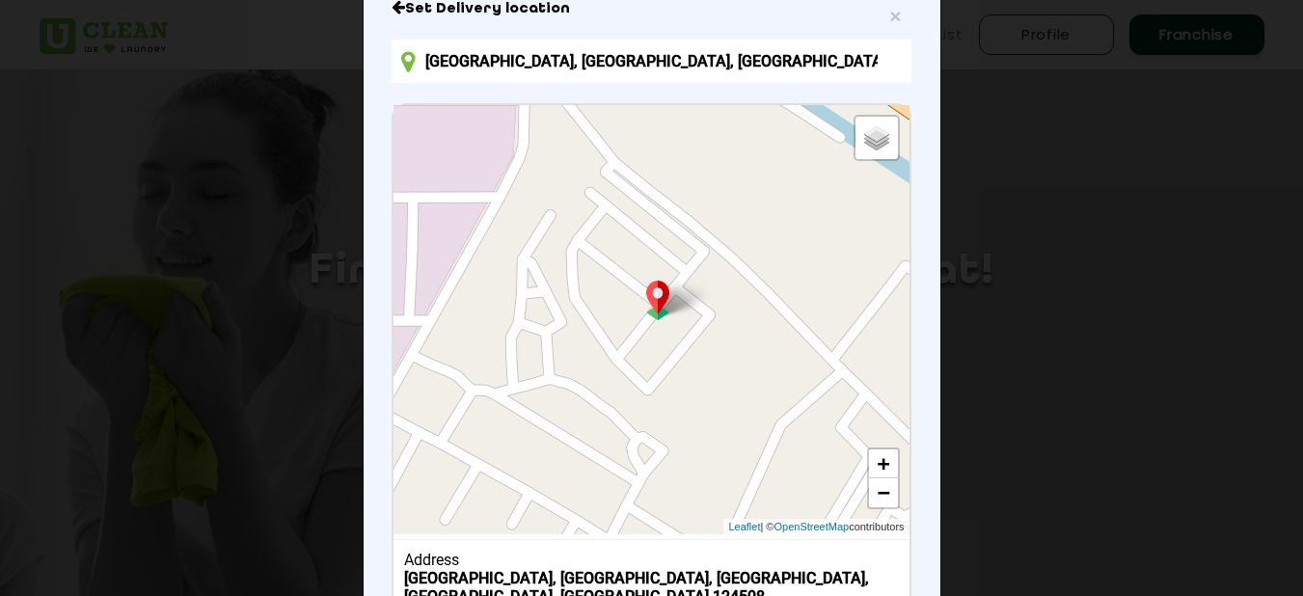
scroll to position [161, 0]
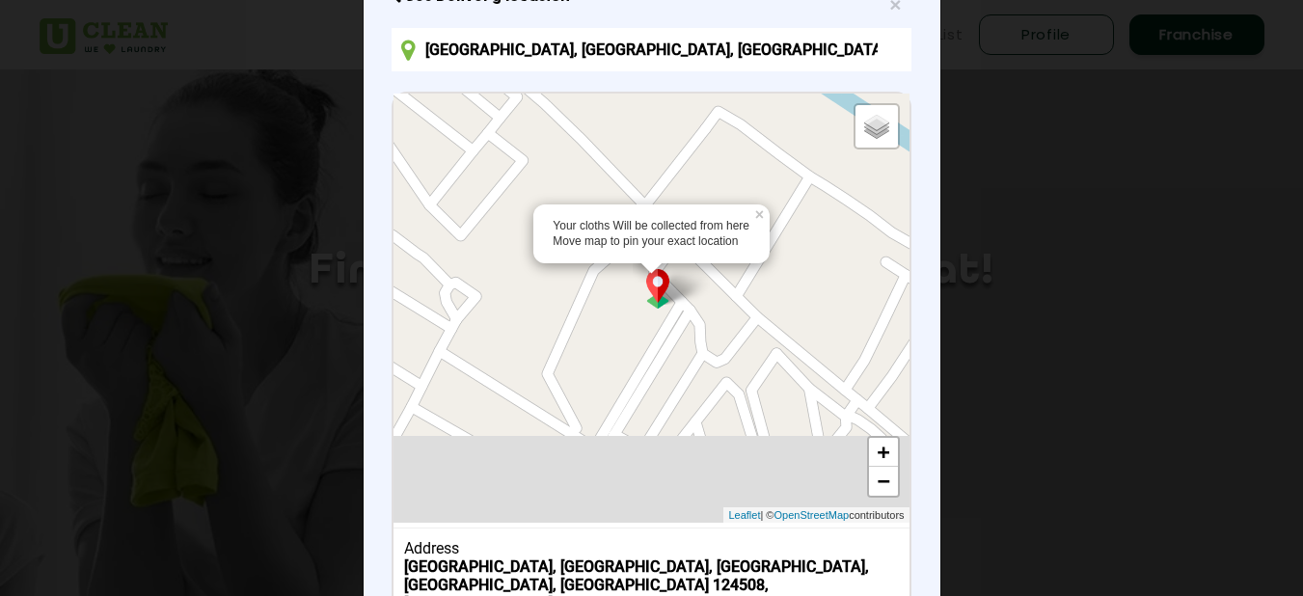
drag, startPoint x: 794, startPoint y: 390, endPoint x: 500, endPoint y: 175, distance: 364.5
click at [500, 175] on div "Your cloths Will be collected from here Move map to pin your exact location × D…" at bounding box center [651, 308] width 515 height 429
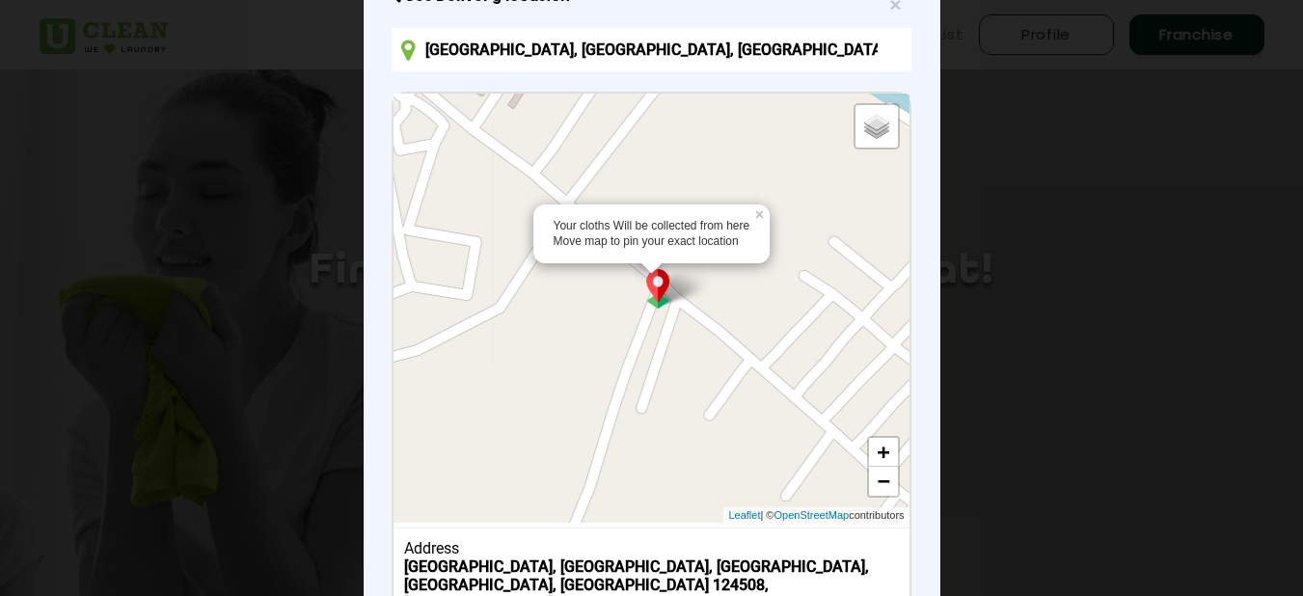
drag, startPoint x: 750, startPoint y: 351, endPoint x: 404, endPoint y: 106, distance: 423.5
click at [404, 106] on div "Your cloths Will be collected from here Move map to pin your exact location × D…" at bounding box center [651, 308] width 515 height 429
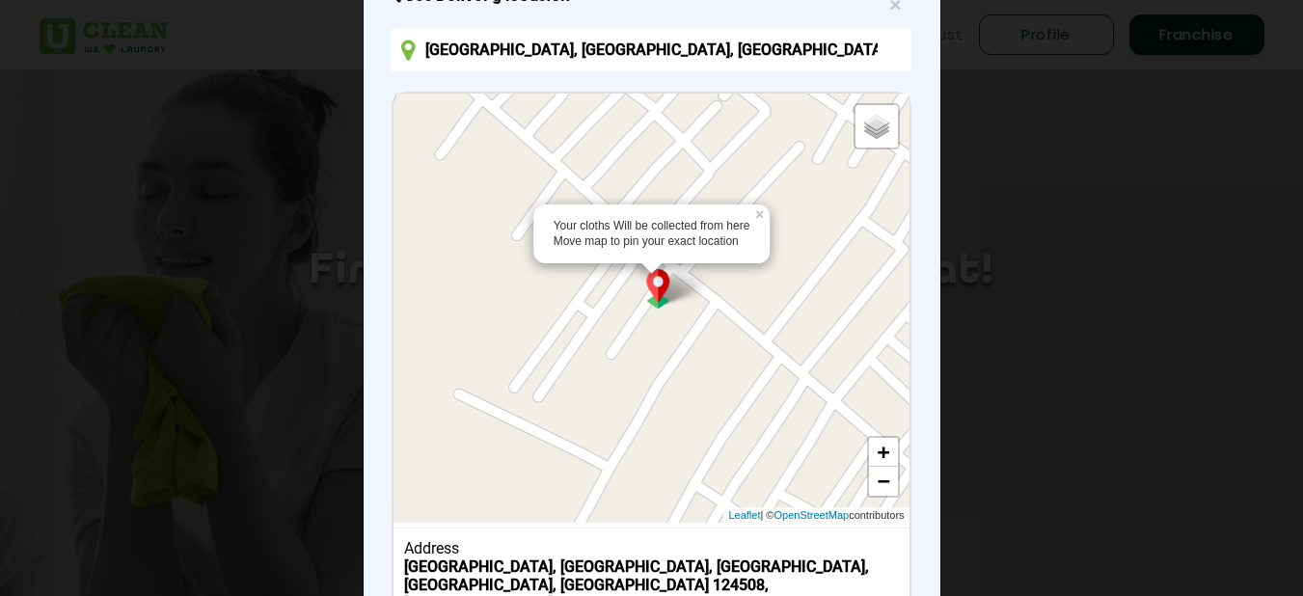
drag, startPoint x: 686, startPoint y: 350, endPoint x: 405, endPoint y: 73, distance: 394.3
click at [406, 73] on div "Set Delivery location [GEOGRAPHIC_DATA], [GEOGRAPHIC_DATA], [GEOGRAPHIC_DATA] Y…" at bounding box center [651, 340] width 519 height 706
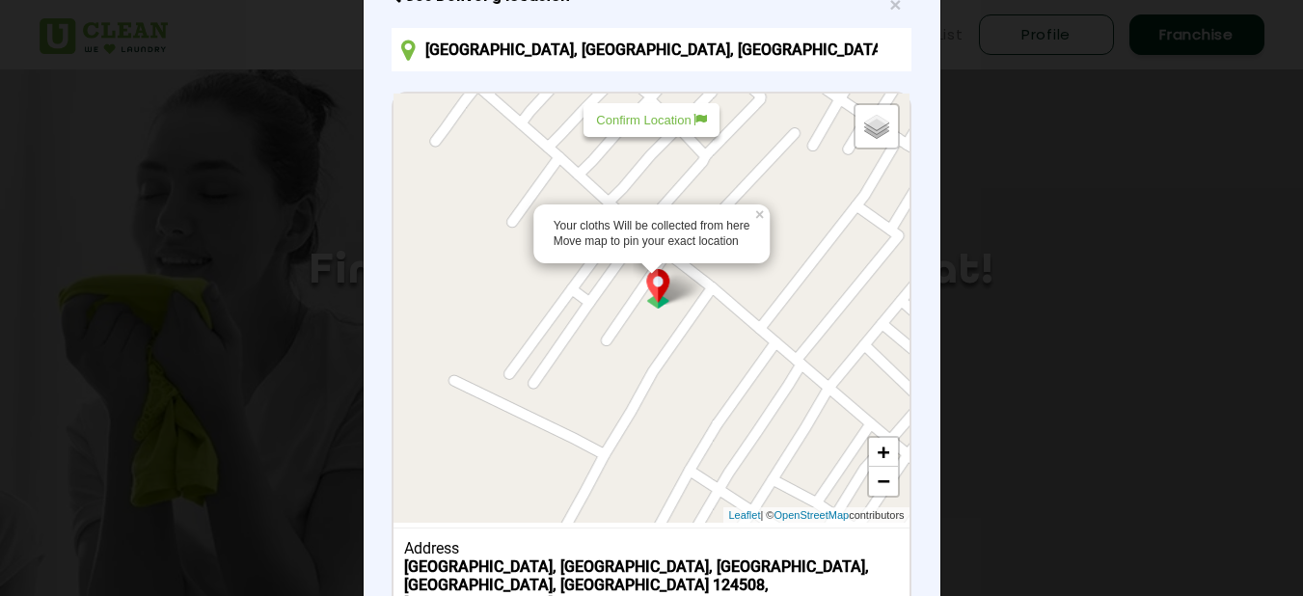
drag, startPoint x: 677, startPoint y: 345, endPoint x: 660, endPoint y: 332, distance: 22.0
click at [661, 332] on div "Your cloths Will be collected from here Move map to pin your exact location × D…" at bounding box center [651, 308] width 515 height 429
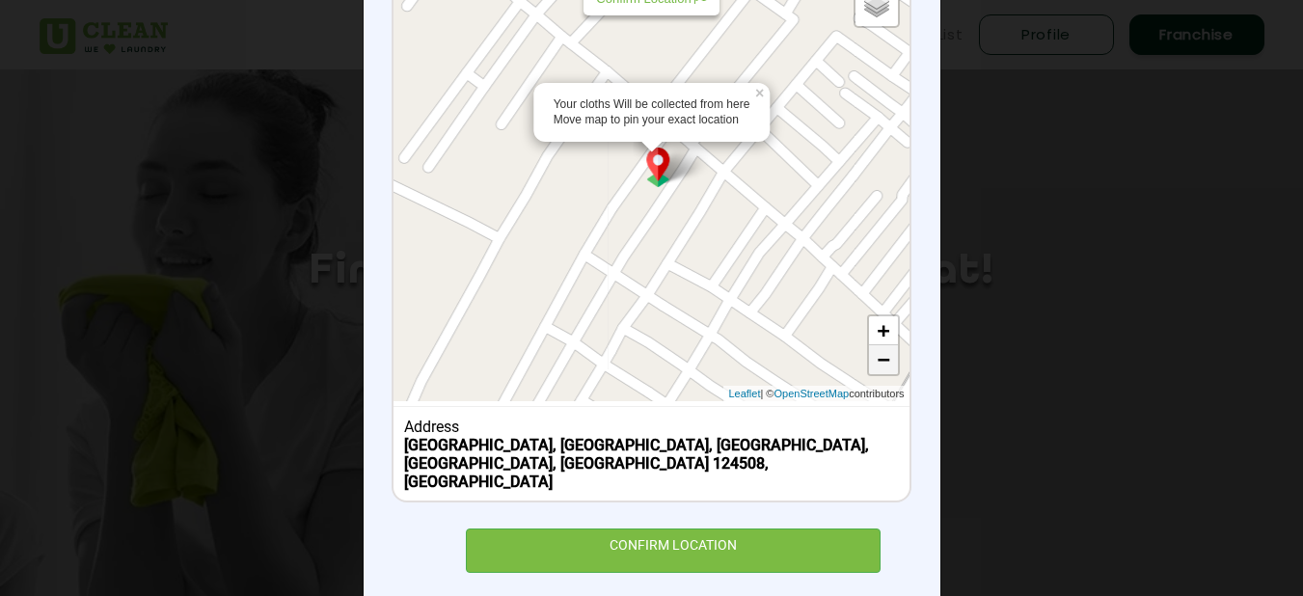
click at [888, 359] on link "−" at bounding box center [883, 359] width 29 height 29
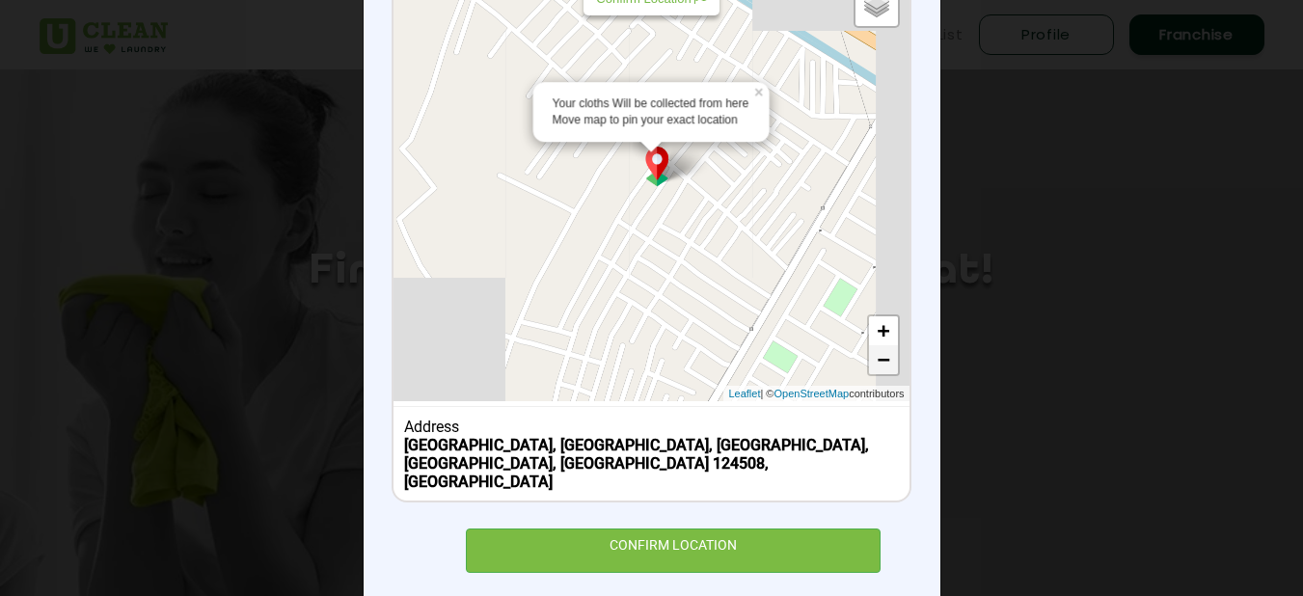
scroll to position [256, 0]
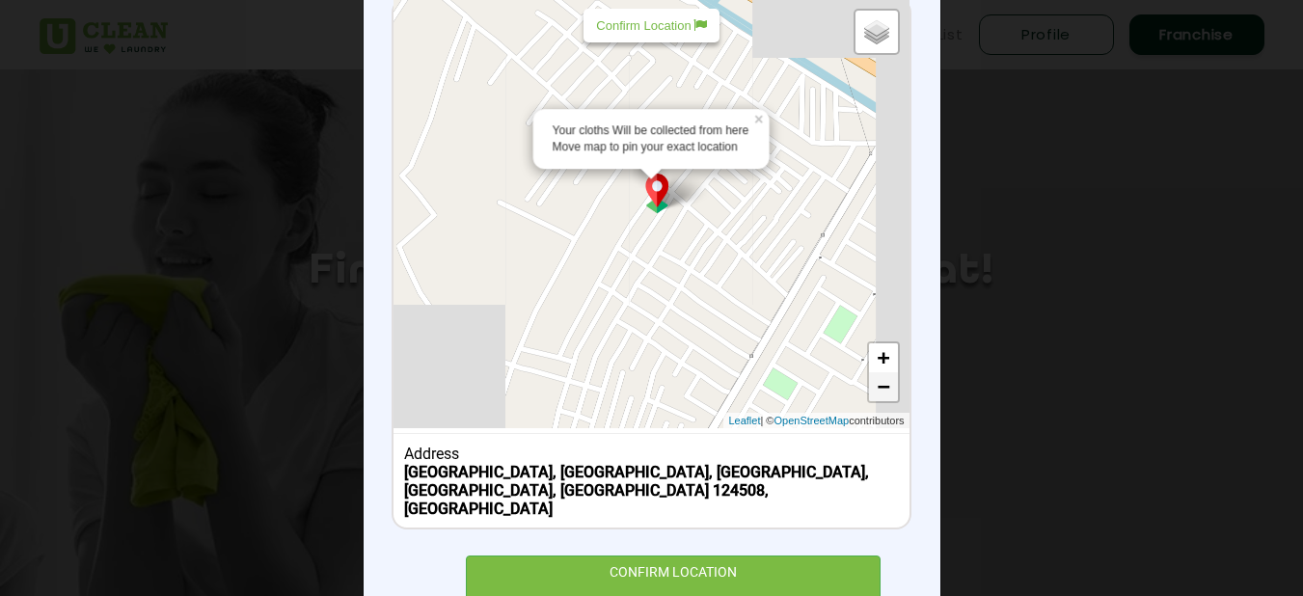
click at [888, 359] on link "+" at bounding box center [883, 357] width 29 height 29
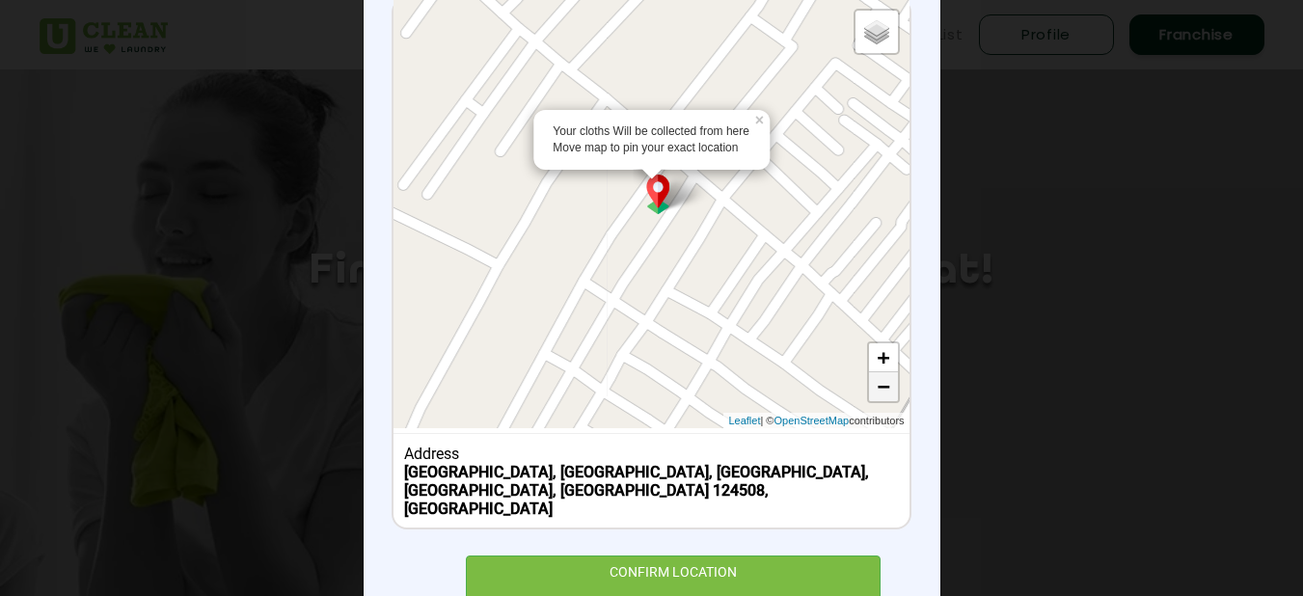
click at [877, 382] on link "−" at bounding box center [883, 386] width 29 height 29
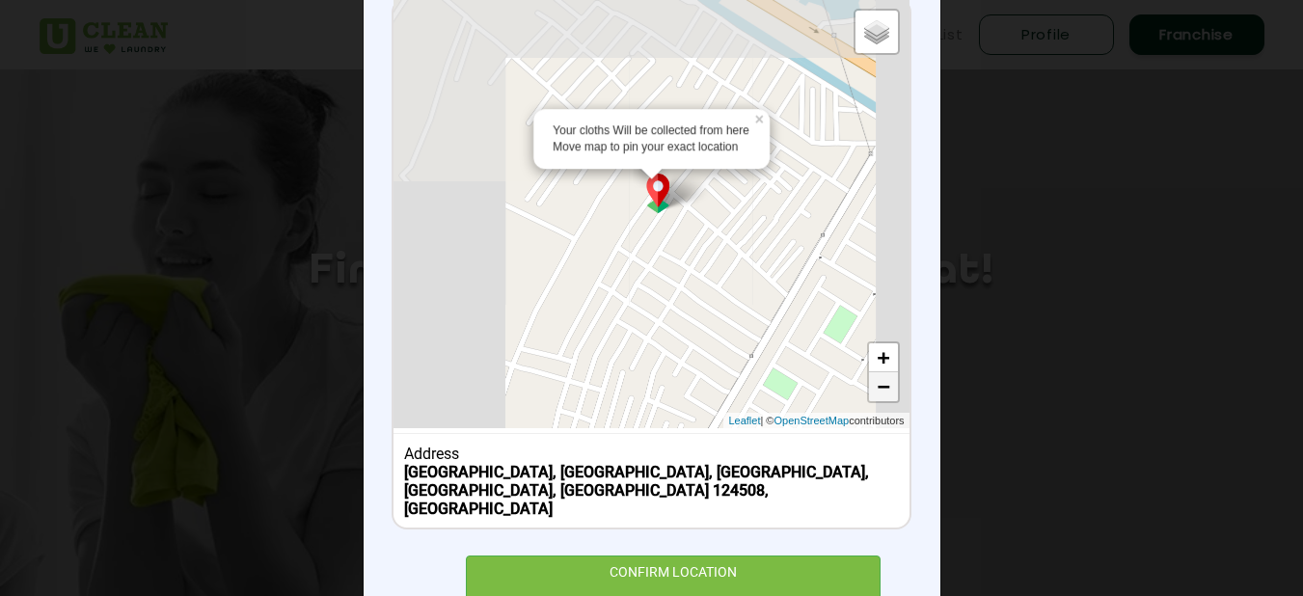
click at [877, 382] on link "−" at bounding box center [883, 386] width 29 height 29
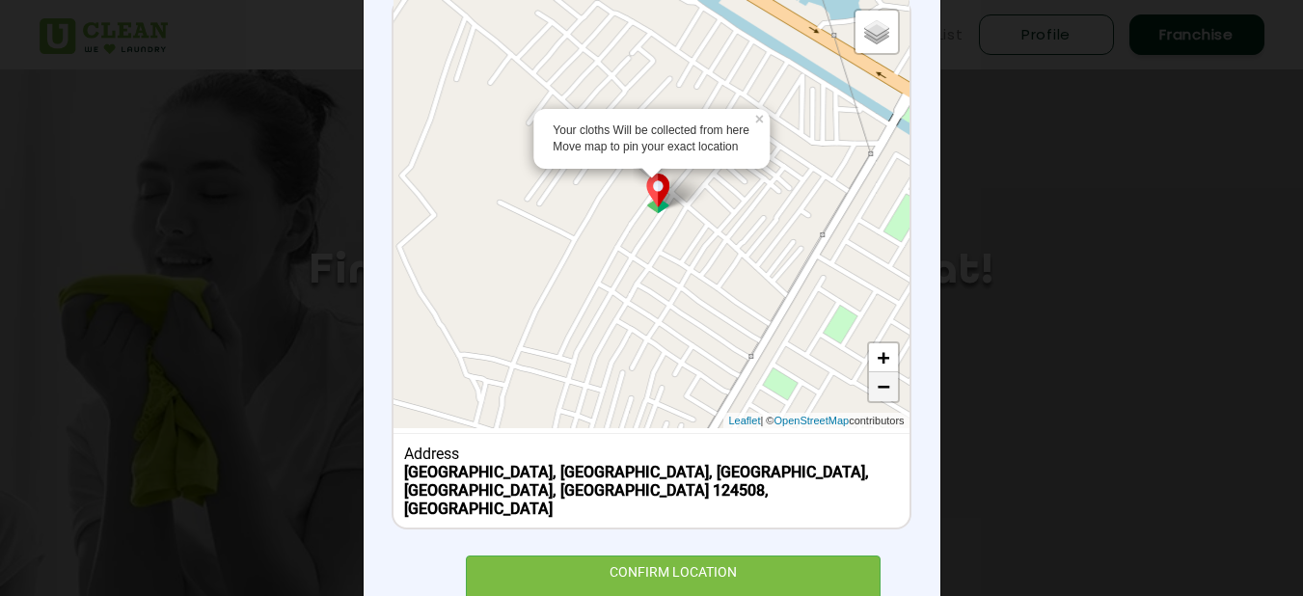
click at [879, 395] on link "−" at bounding box center [883, 386] width 29 height 29
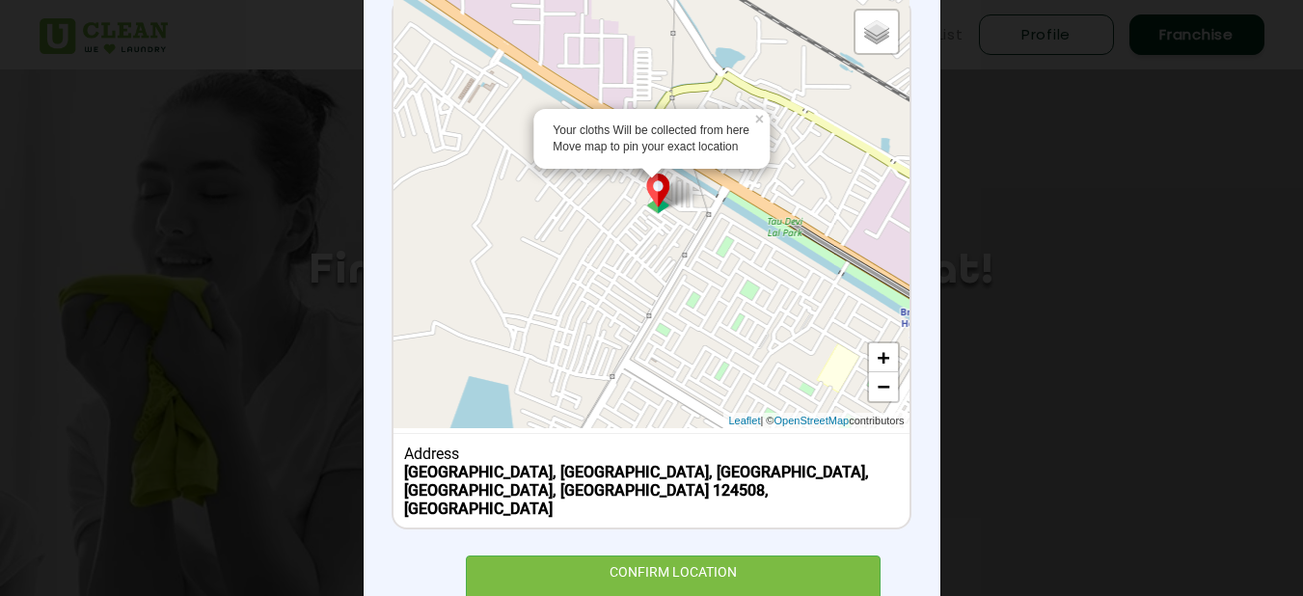
drag, startPoint x: 768, startPoint y: 295, endPoint x: 726, endPoint y: 324, distance: 51.4
click at [726, 324] on div "Your cloths Will be collected from here Move map to pin your exact location × D…" at bounding box center [651, 213] width 515 height 429
click at [661, 29] on p "Confirm Location" at bounding box center [651, 25] width 110 height 14
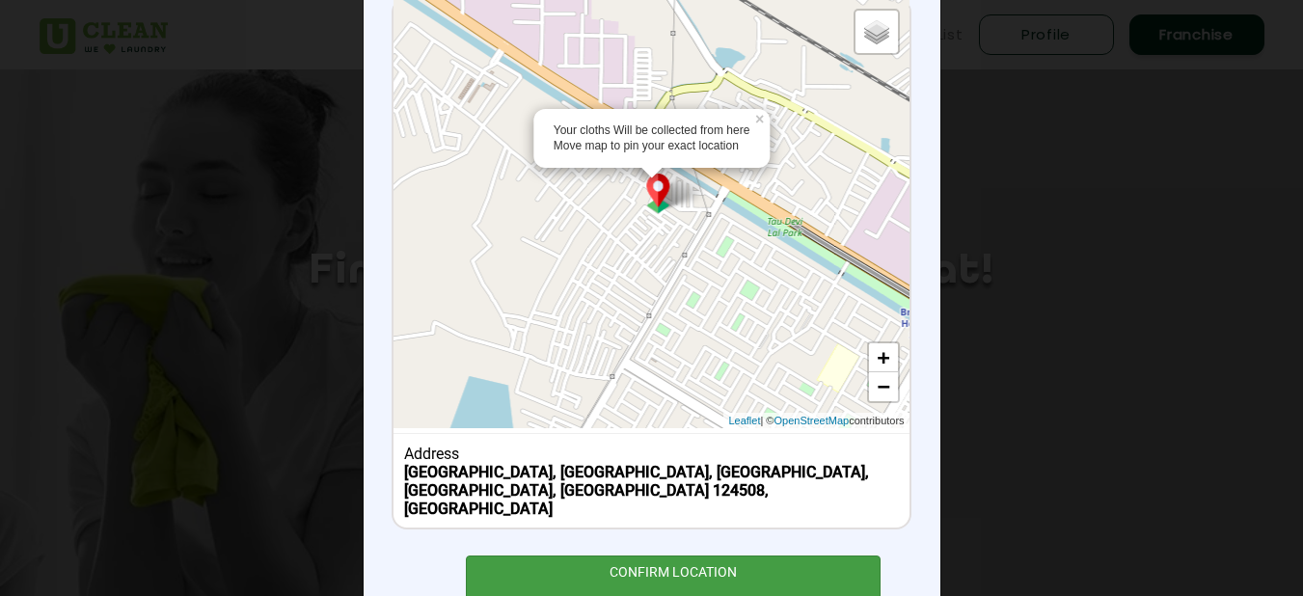
type input "[STREET_ADDRESS]"
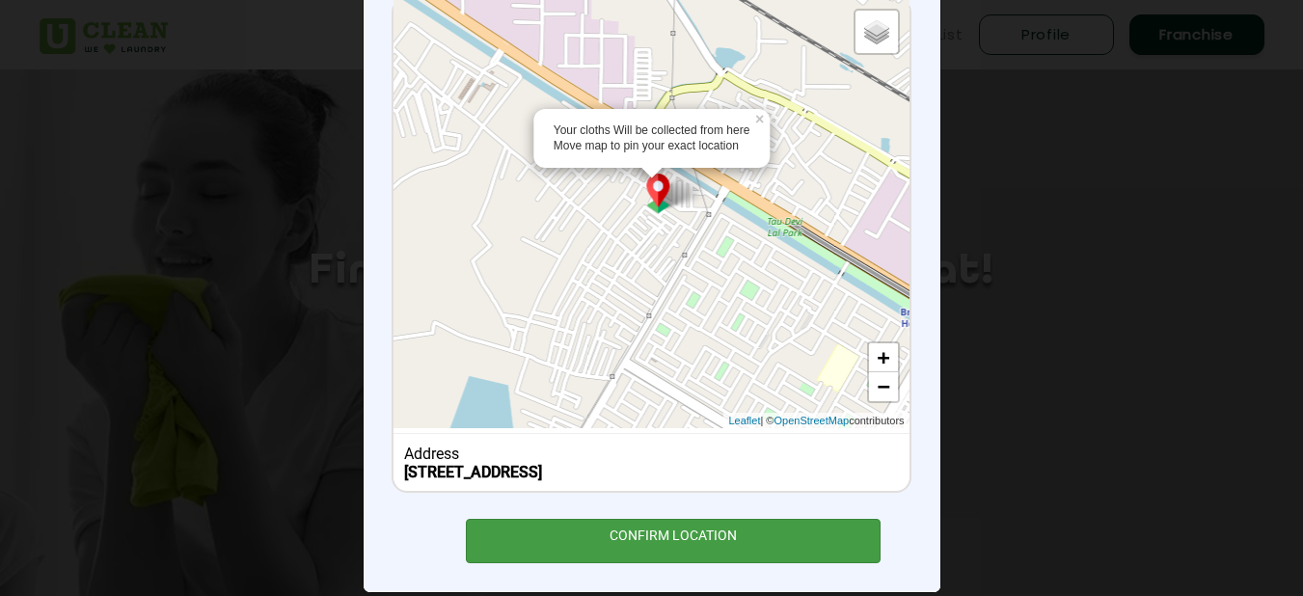
click at [638, 528] on div "CONFIRM LOCATION" at bounding box center [674, 540] width 416 height 43
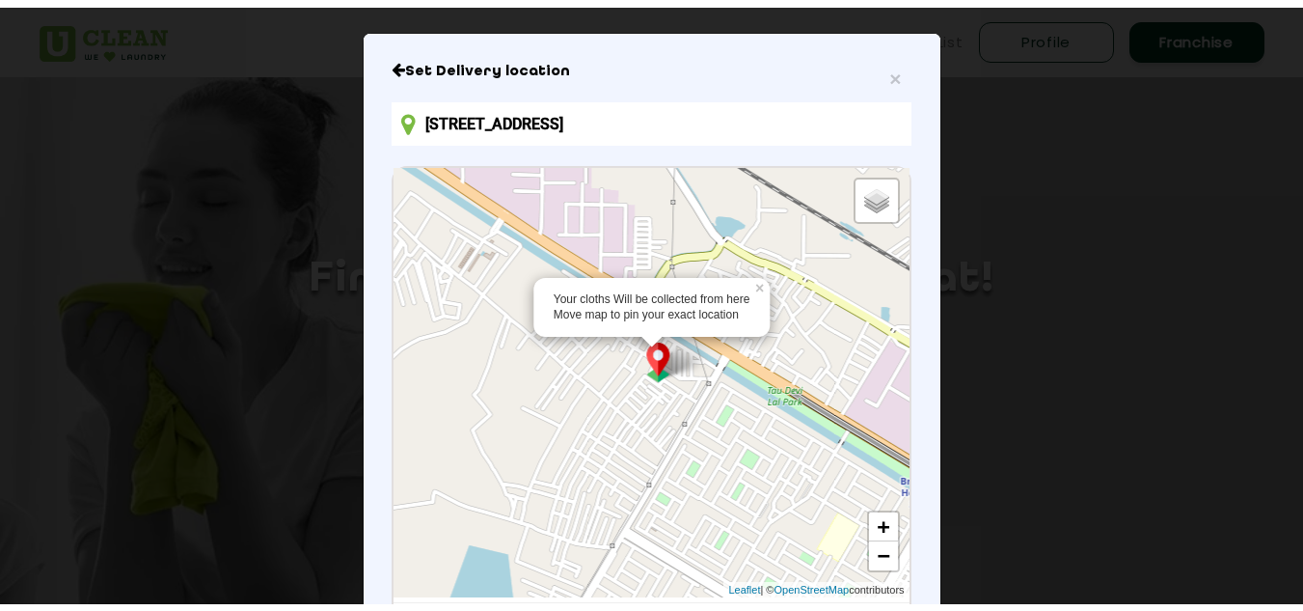
scroll to position [0, 0]
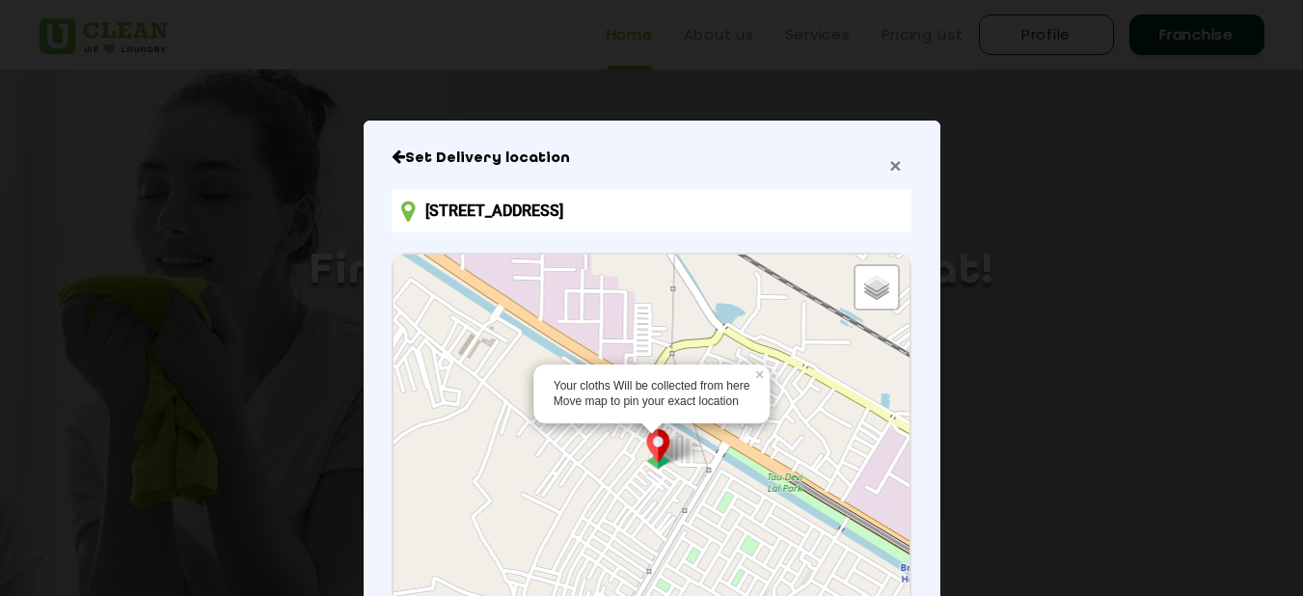
click at [892, 165] on span "×" at bounding box center [896, 165] width 12 height 22
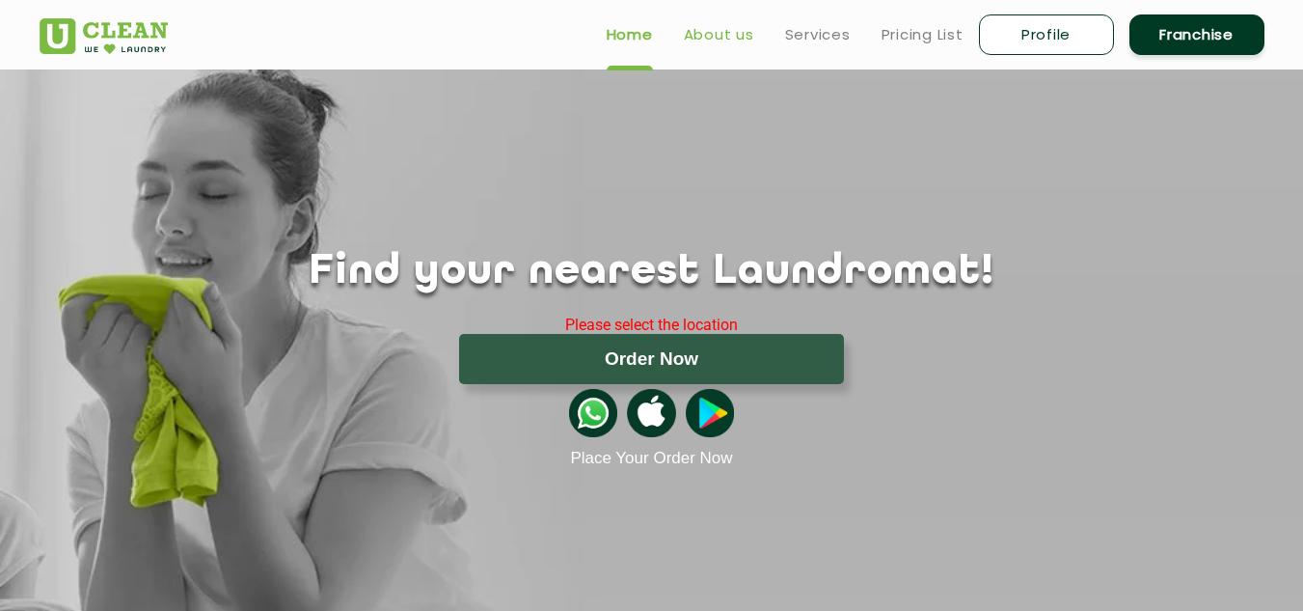
click at [716, 42] on link "About us" at bounding box center [719, 34] width 70 height 23
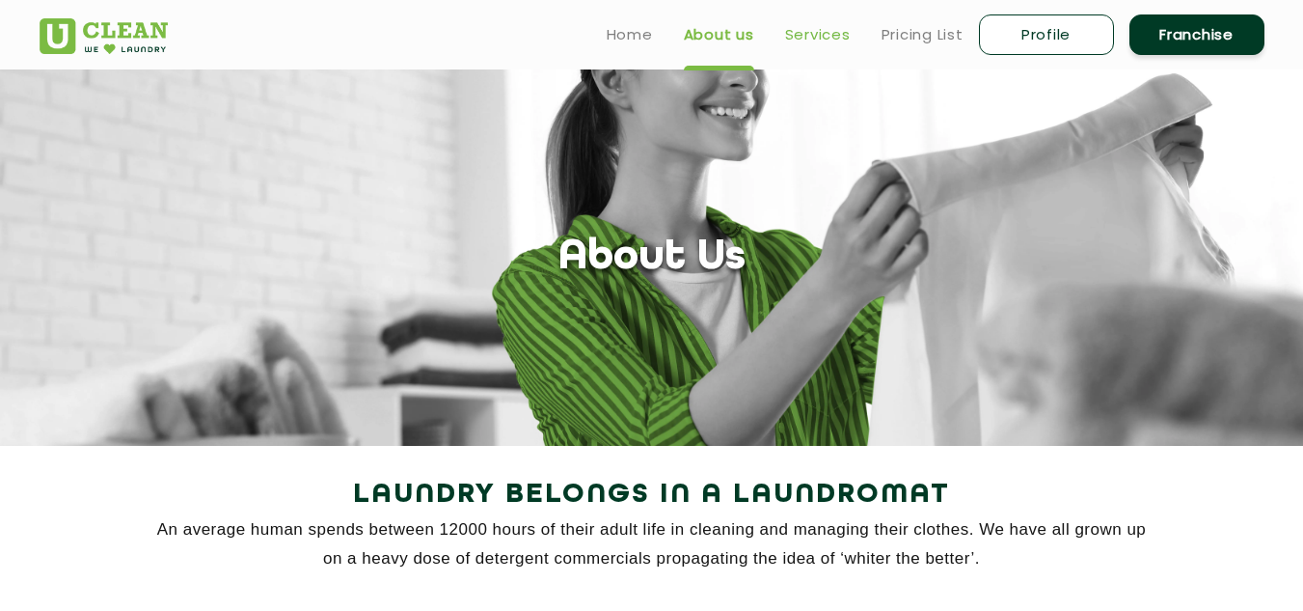
click at [786, 38] on link "Services" at bounding box center [818, 34] width 66 height 23
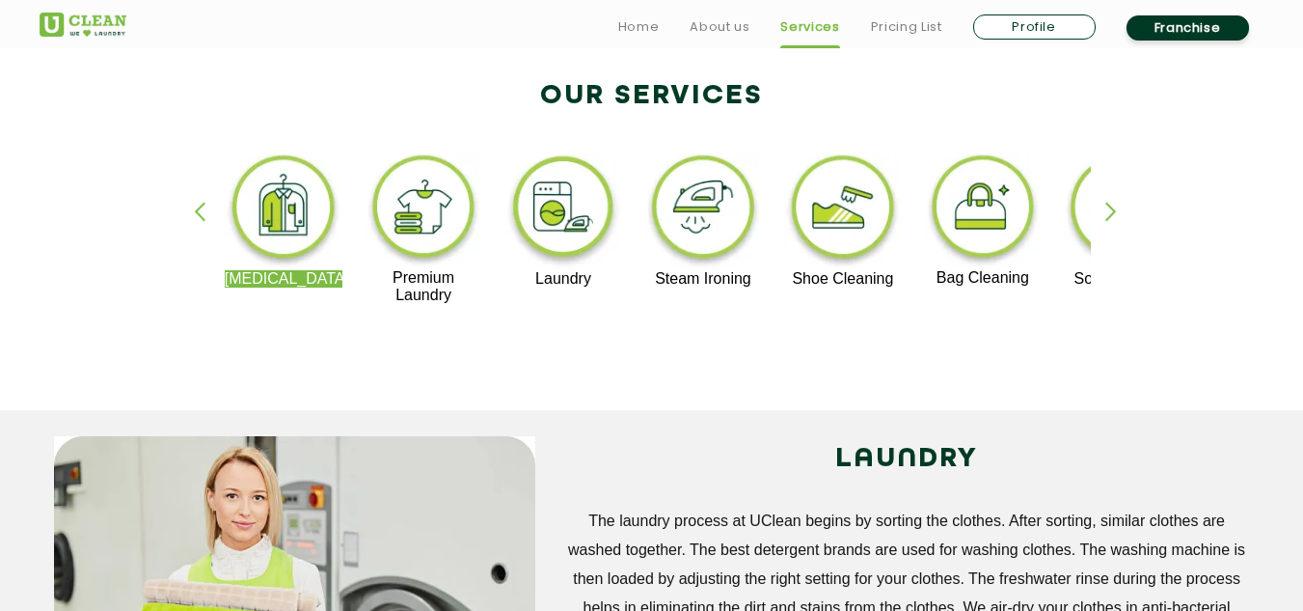
scroll to position [418, 0]
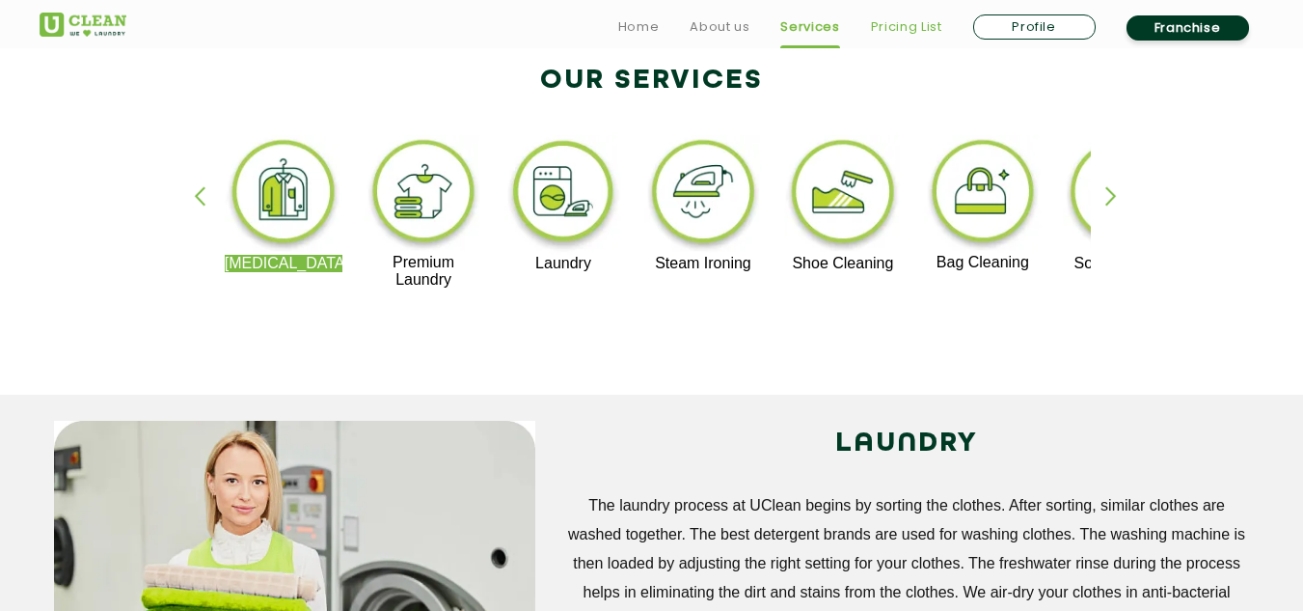
click at [926, 23] on link "Pricing List" at bounding box center [906, 26] width 71 height 23
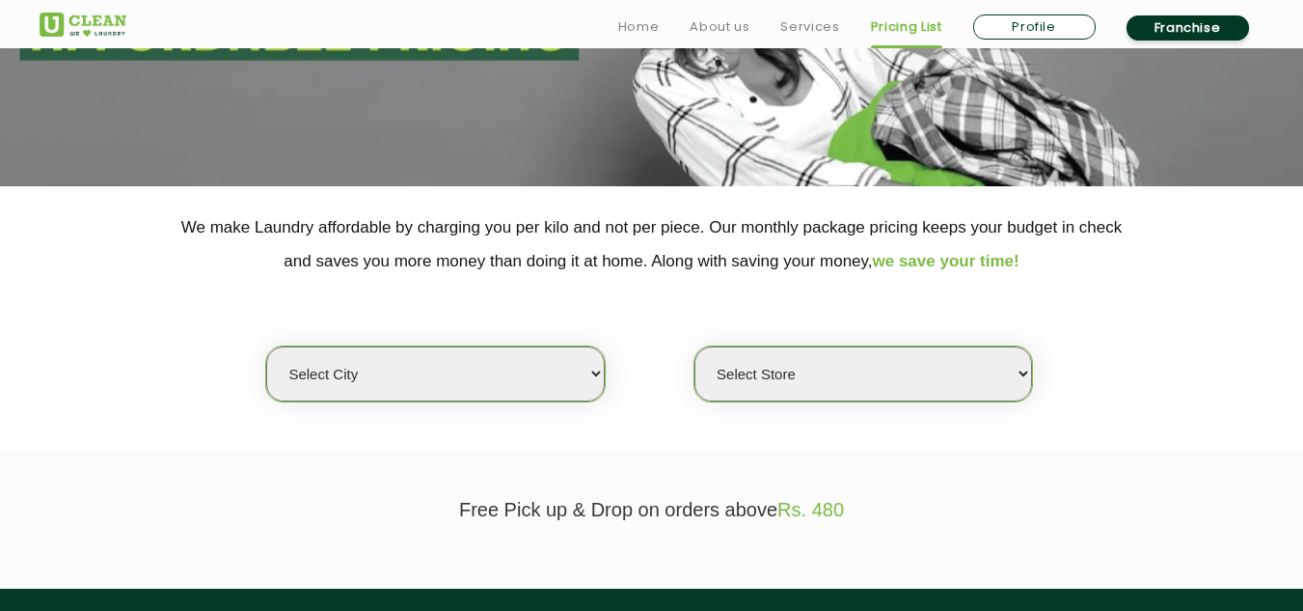
scroll to position [322, 0]
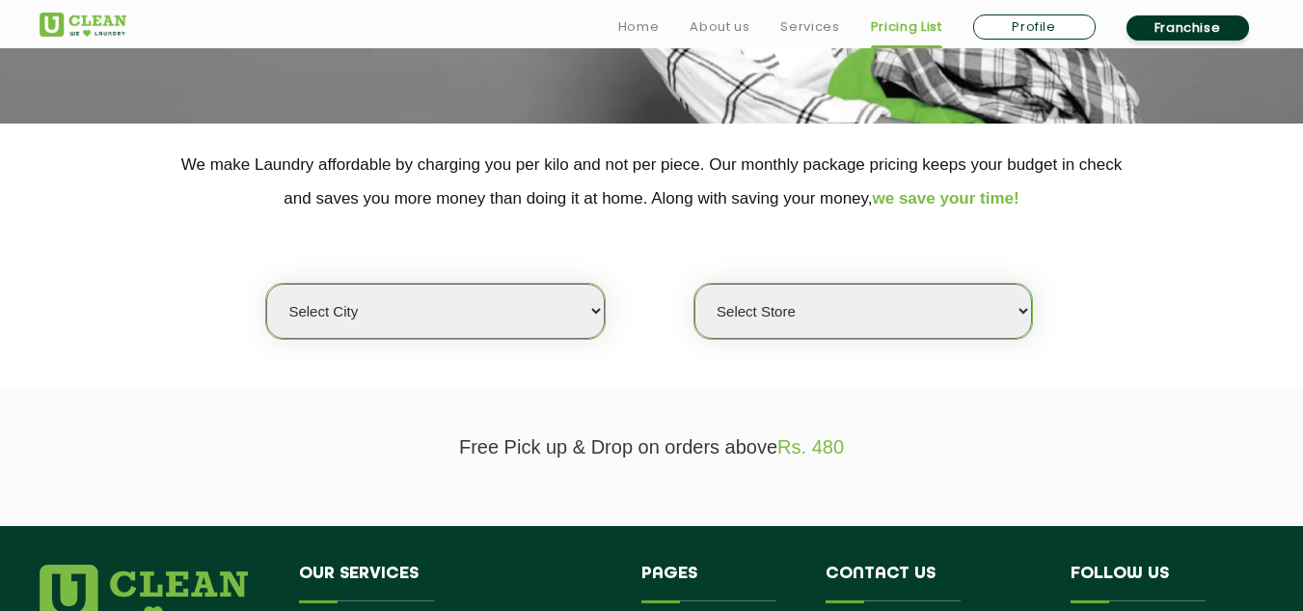
click at [581, 306] on select "Select city [GEOGRAPHIC_DATA] [GEOGRAPHIC_DATA] [GEOGRAPHIC_DATA] [GEOGRAPHIC_D…" at bounding box center [435, 311] width 338 height 55
select select "129"
click at [266, 284] on select "Select city [GEOGRAPHIC_DATA] [GEOGRAPHIC_DATA] [GEOGRAPHIC_DATA] [GEOGRAPHIC_D…" at bounding box center [435, 311] width 338 height 55
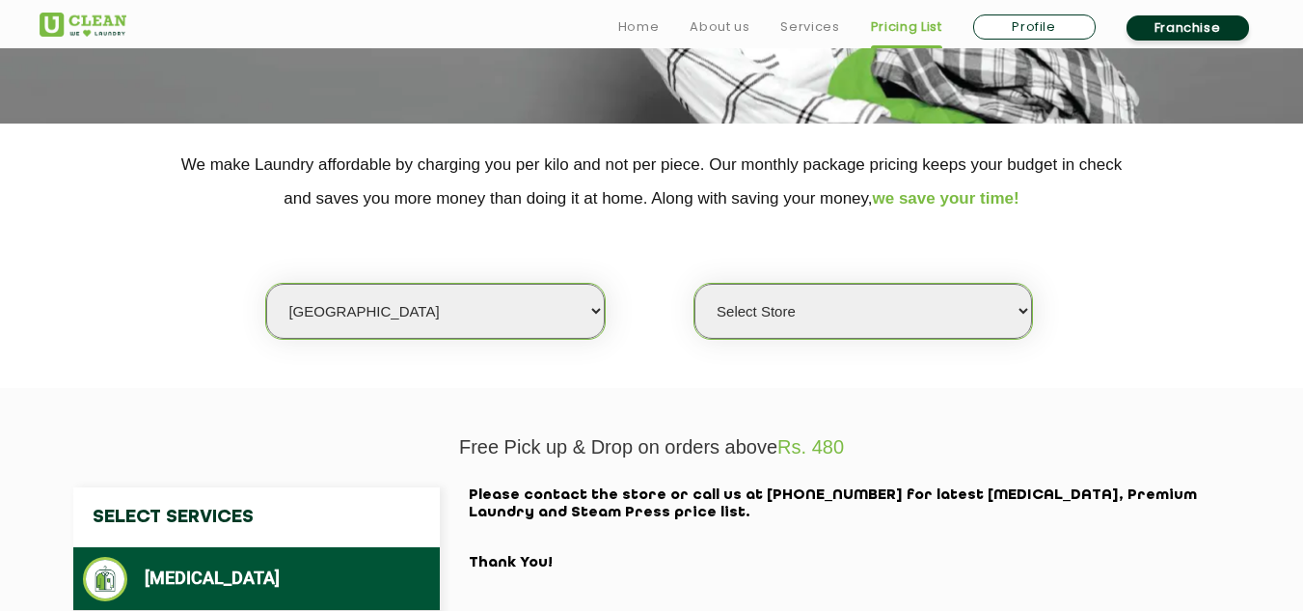
click at [721, 447] on p "Free Pick up & Drop on orders above Rs. 480" at bounding box center [652, 447] width 1225 height 22
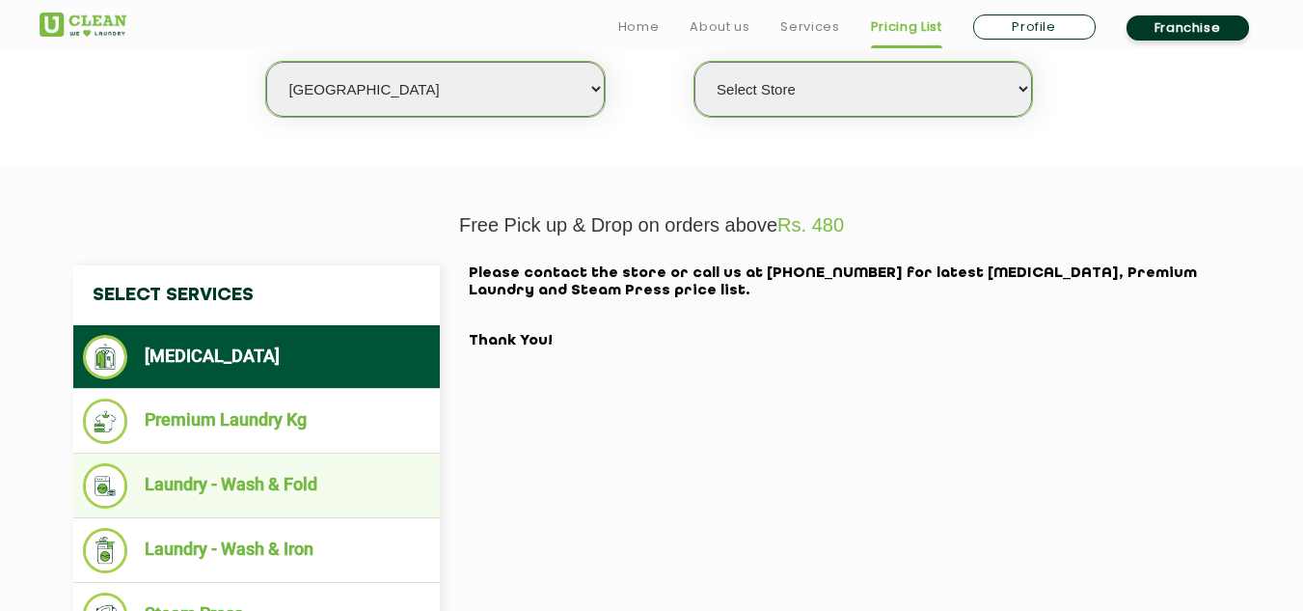
scroll to position [579, 0]
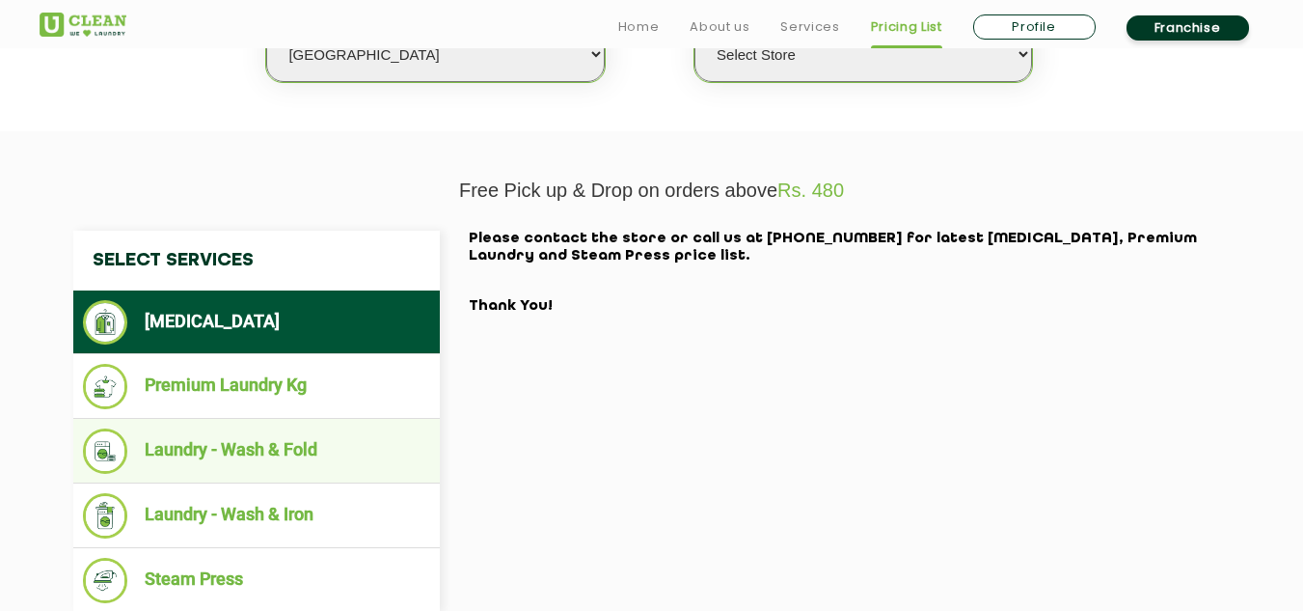
click at [297, 501] on li "Laundry - Wash & Iron" at bounding box center [256, 515] width 347 height 45
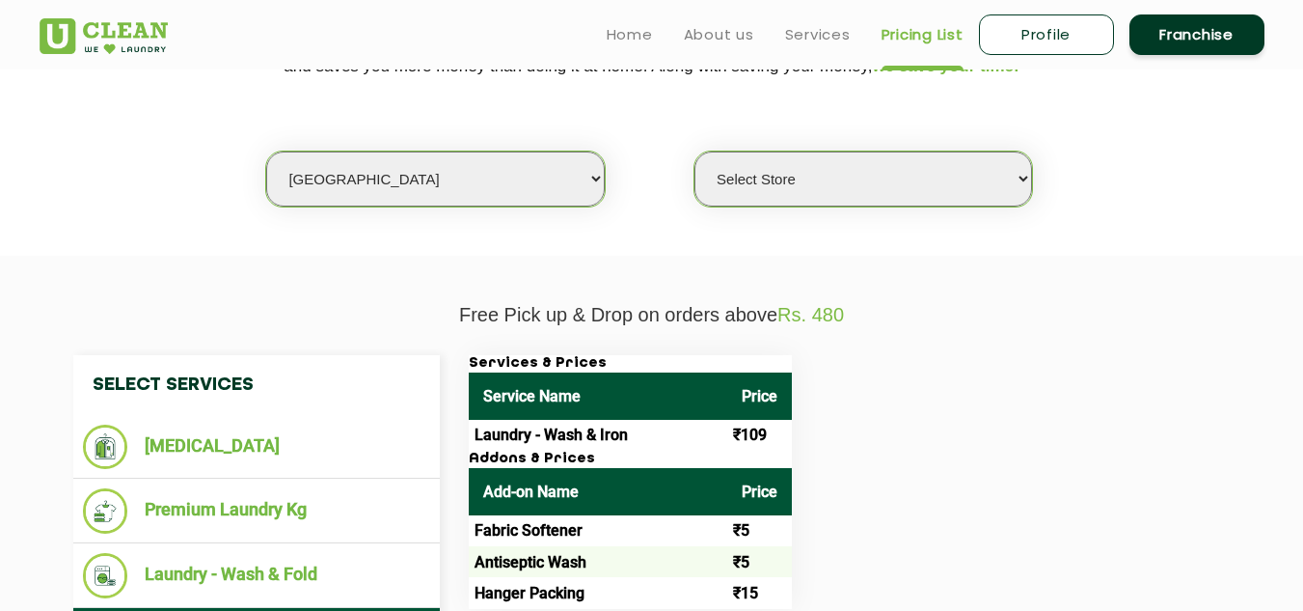
scroll to position [451, 0]
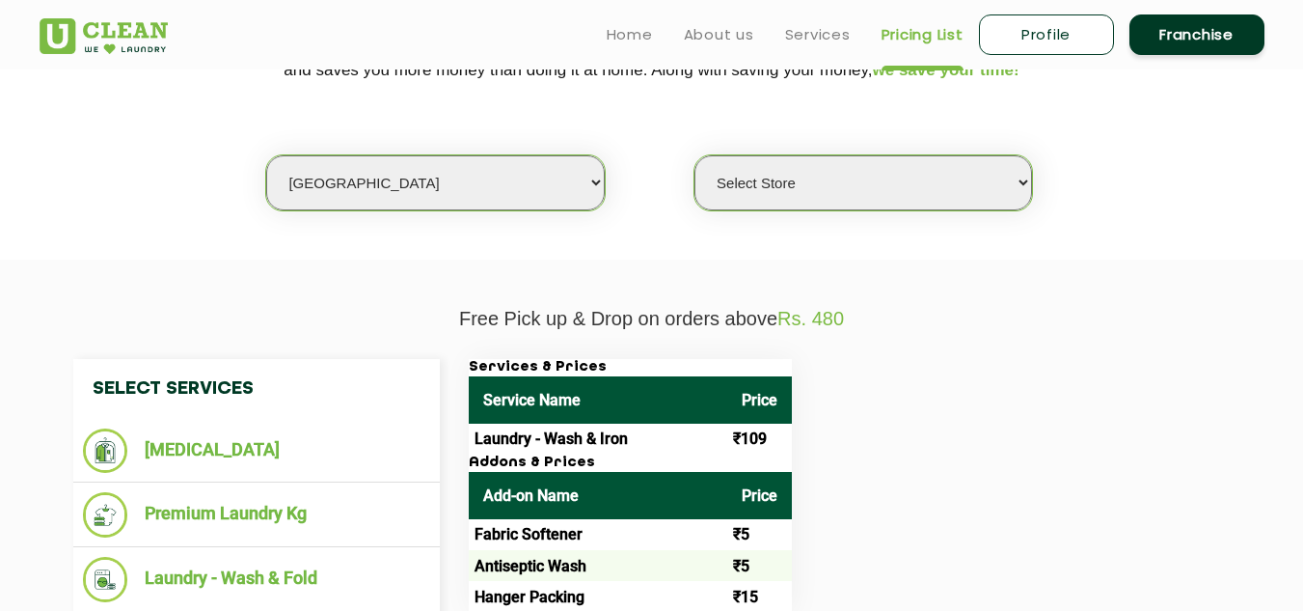
click at [767, 189] on select "Select Store [GEOGRAPHIC_DATA]" at bounding box center [864, 182] width 338 height 55
select select "366"
click at [695, 155] on select "Select Store [GEOGRAPHIC_DATA]" at bounding box center [864, 182] width 338 height 55
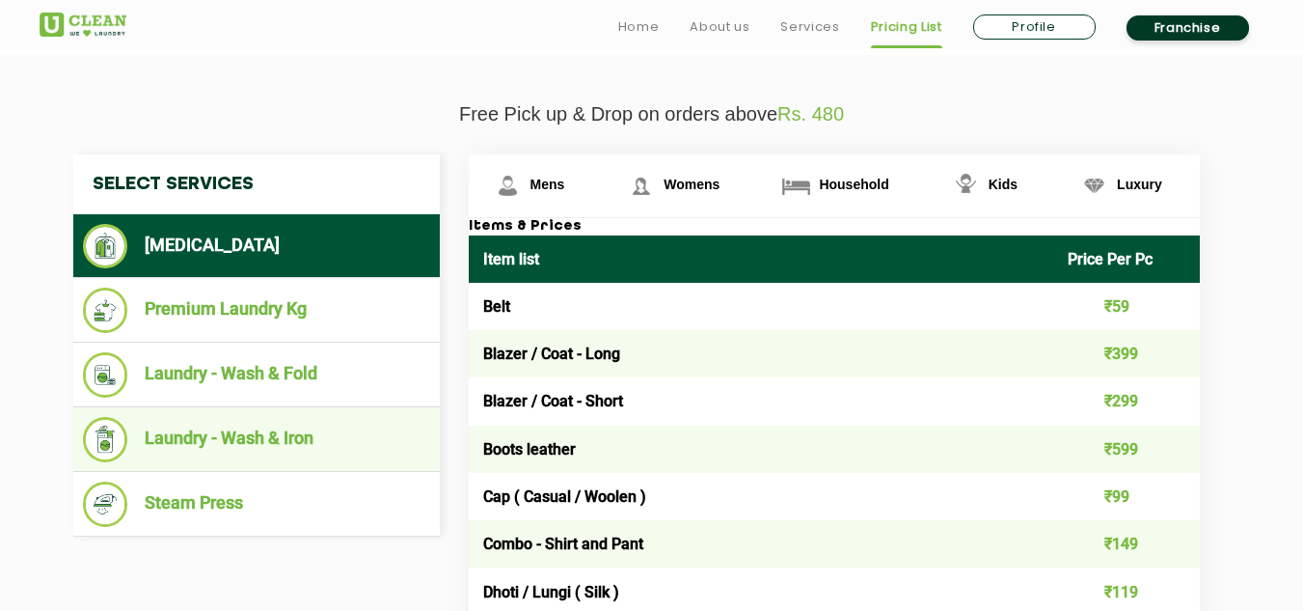
scroll to position [708, 0]
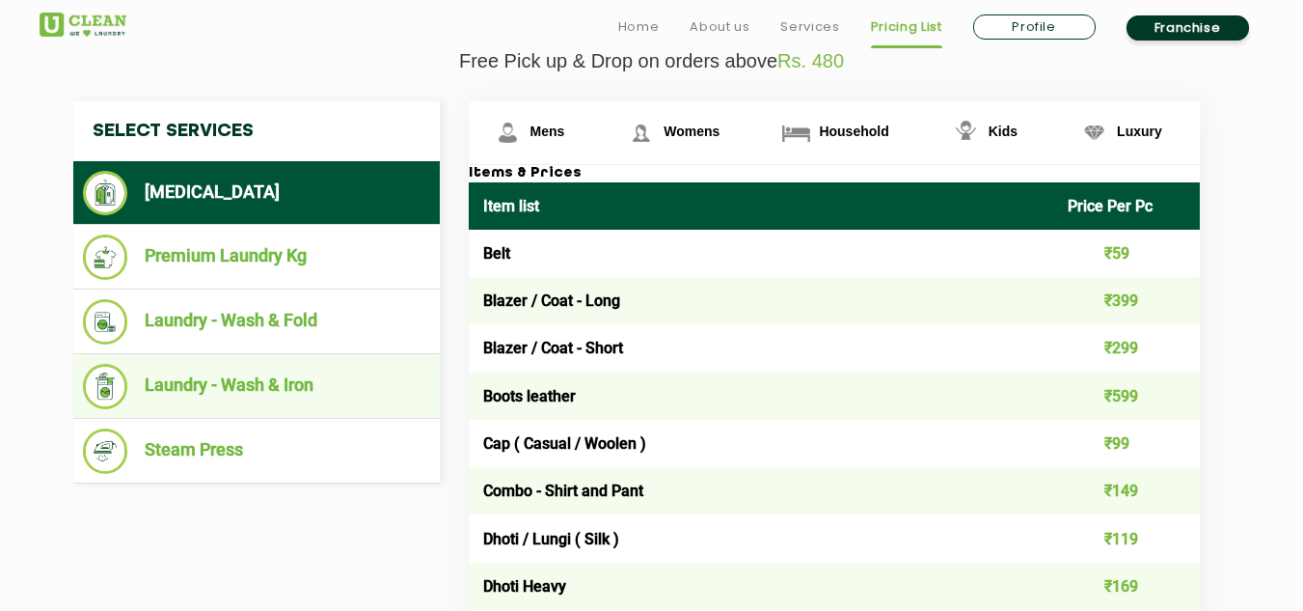
click at [246, 376] on li "Laundry - Wash & Iron" at bounding box center [256, 386] width 347 height 45
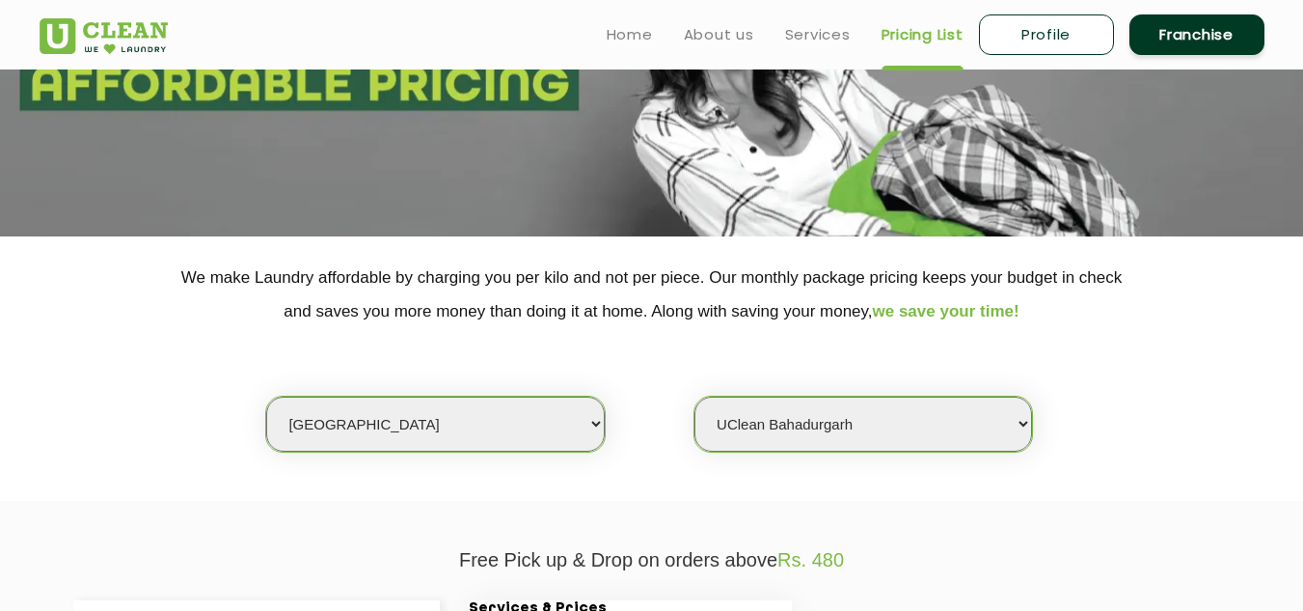
scroll to position [193, 0]
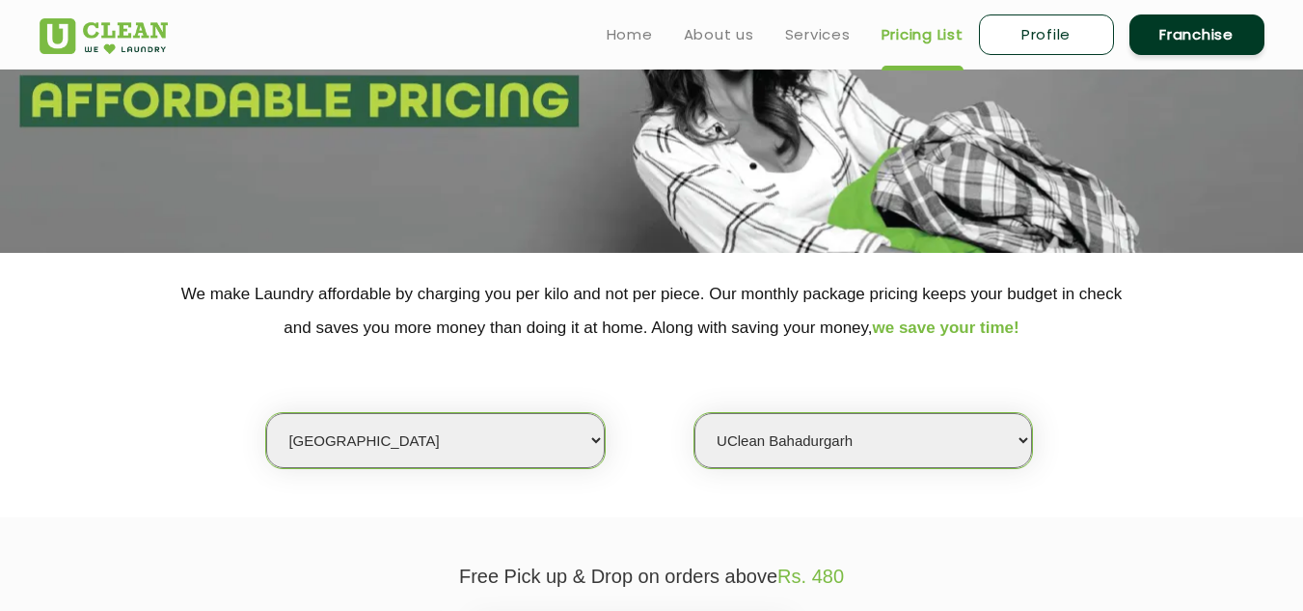
click at [600, 315] on p "We make Laundry affordable by charging you per kilo and not per piece. Our mont…" at bounding box center [652, 311] width 1225 height 68
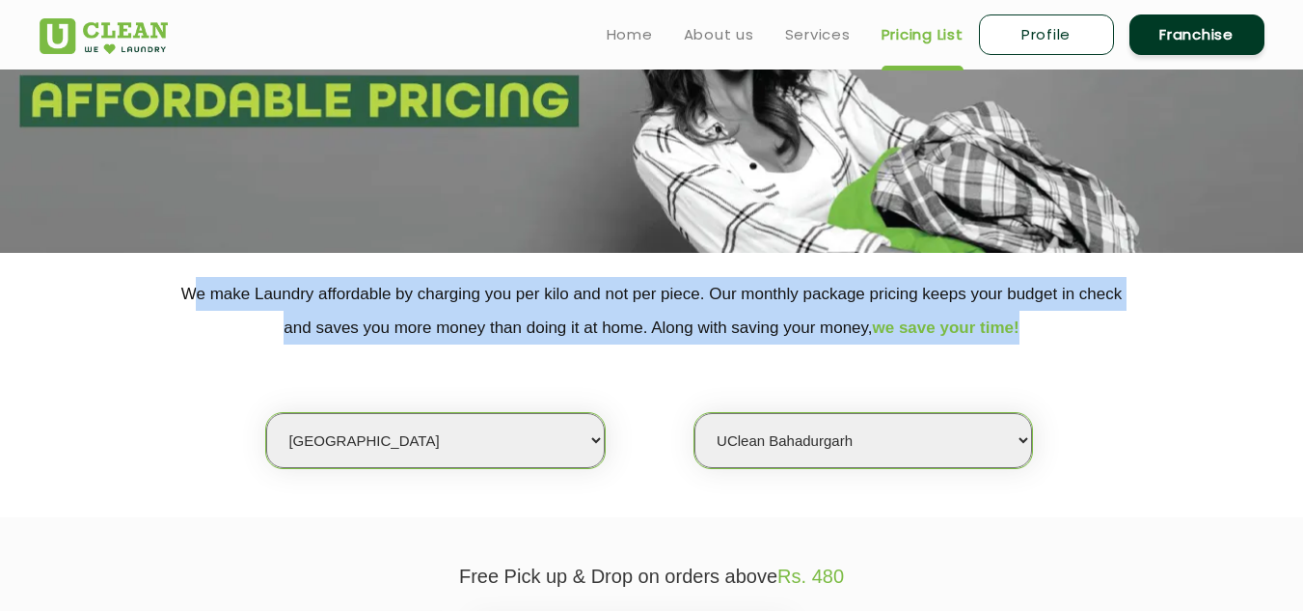
drag, startPoint x: 191, startPoint y: 286, endPoint x: 1055, endPoint y: 319, distance: 864.1
click at [1055, 319] on p "We make Laundry affordable by charging you per kilo and not per piece. Our mont…" at bounding box center [652, 311] width 1225 height 68
click at [744, 321] on p "We make Laundry affordable by charging you per kilo and not per piece. Our mont…" at bounding box center [652, 311] width 1225 height 68
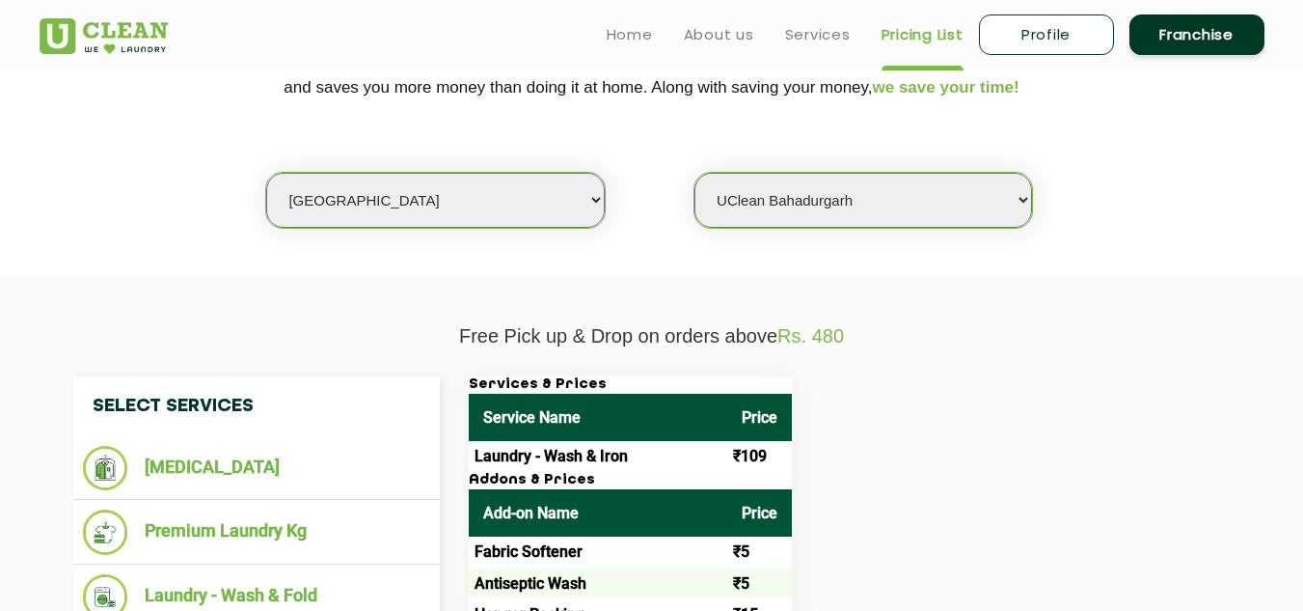
scroll to position [431, 0]
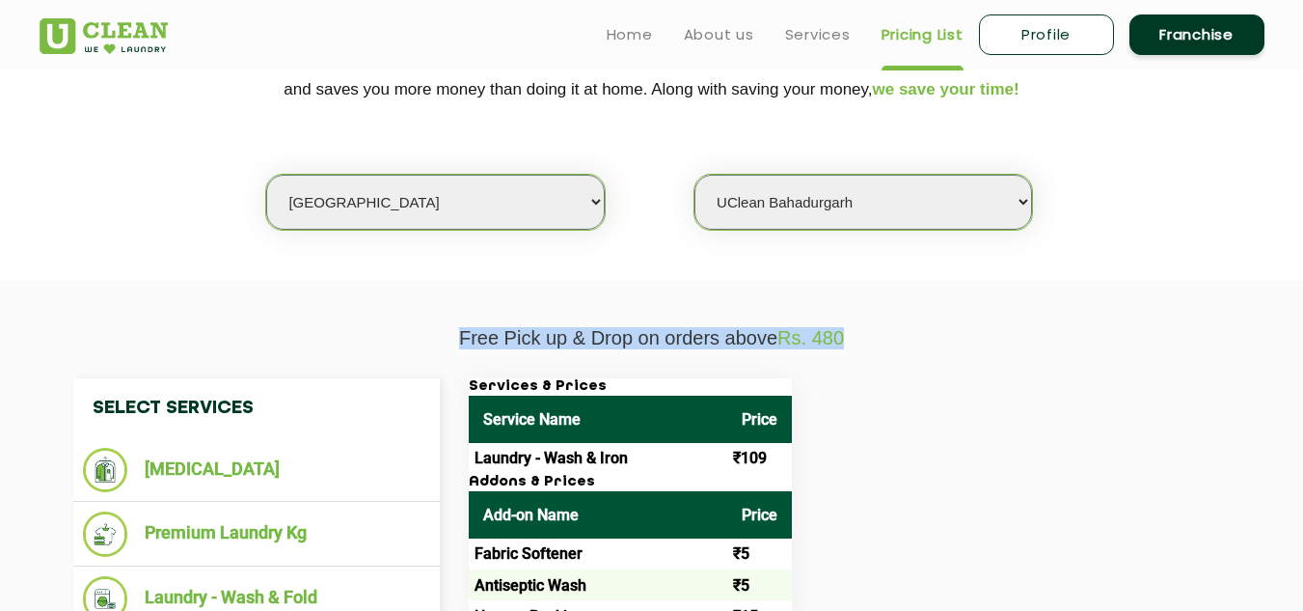
drag, startPoint x: 853, startPoint y: 337, endPoint x: 391, endPoint y: 328, distance: 462.2
click at [402, 330] on p "Free Pick up & Drop on orders above Rs. 480" at bounding box center [652, 338] width 1225 height 22
click at [391, 328] on p "Free Pick up & Drop on orders above Rs. 480" at bounding box center [652, 338] width 1225 height 22
click at [576, 333] on p "Free Pick up & Drop on orders above Rs. 480" at bounding box center [652, 338] width 1225 height 22
click at [613, 83] on p "We make Laundry affordable by charging you per kilo and not per piece. Our mont…" at bounding box center [652, 73] width 1225 height 68
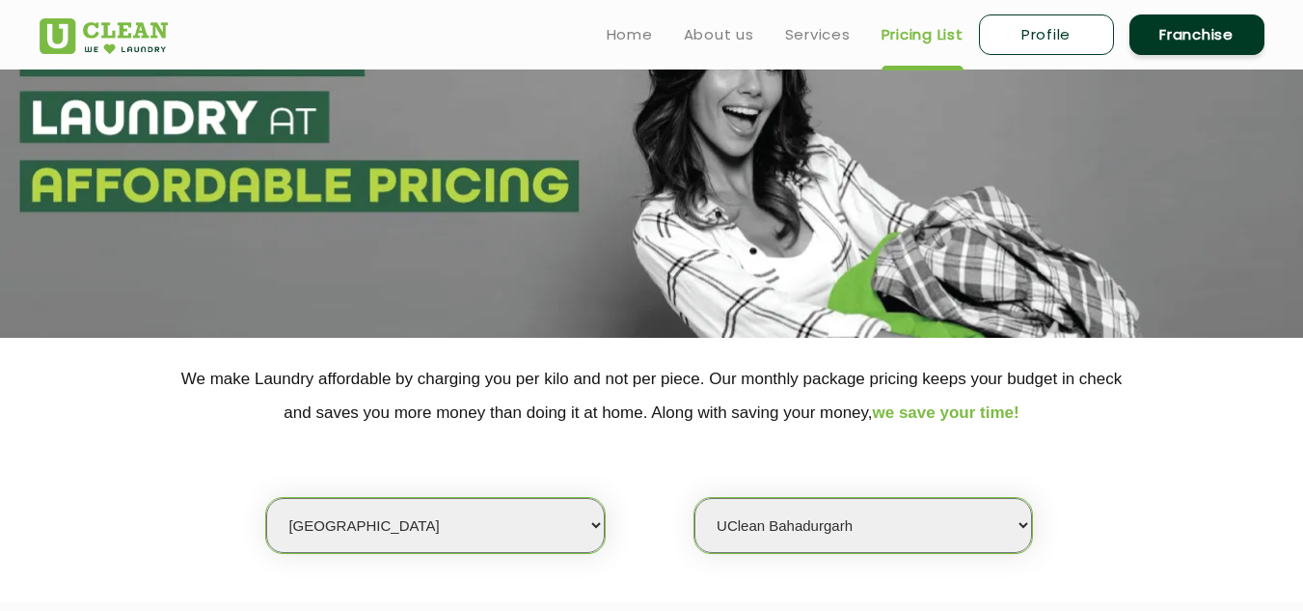
scroll to position [0, 0]
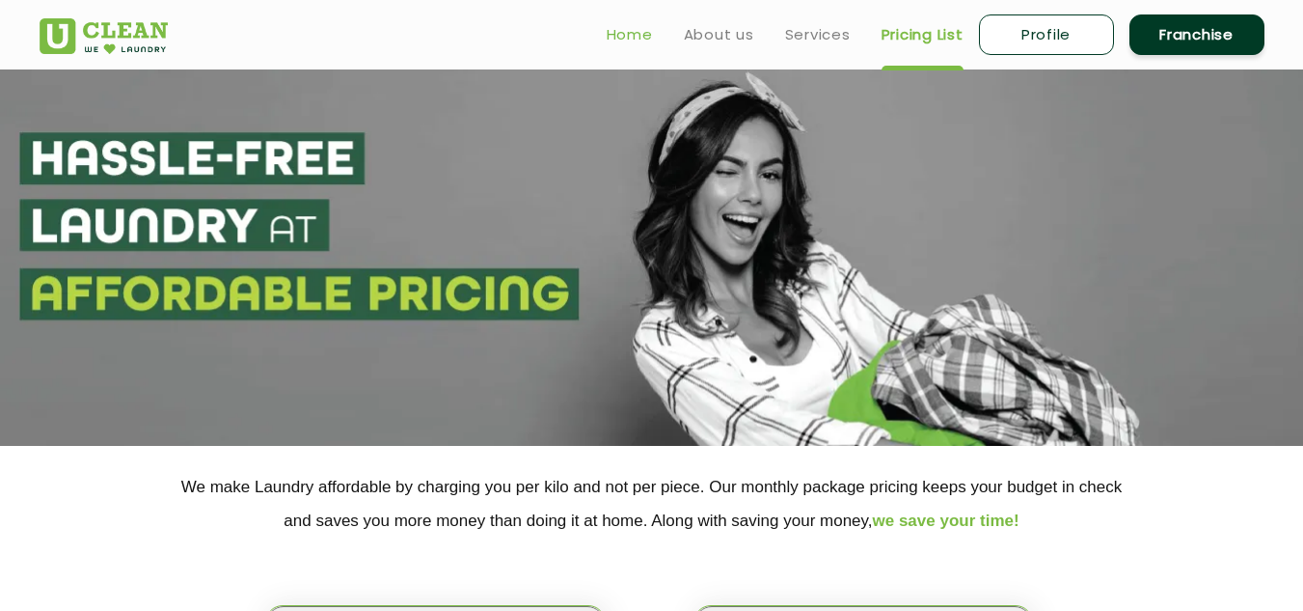
click at [629, 39] on link "Home" at bounding box center [630, 34] width 46 height 23
